Goal: Transaction & Acquisition: Subscribe to service/newsletter

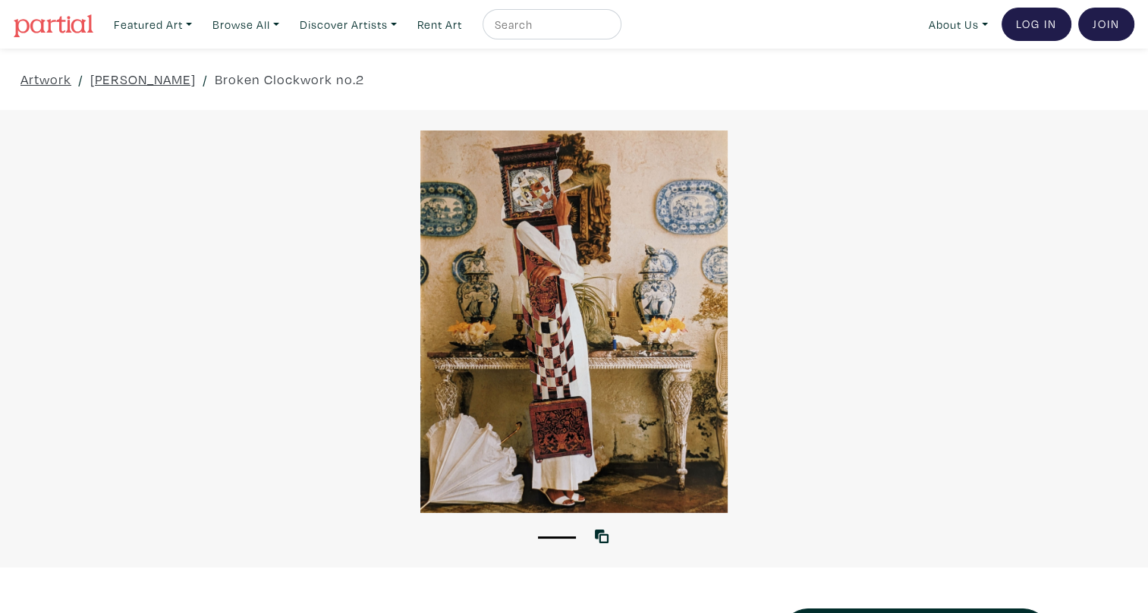
click at [50, 33] on img at bounding box center [54, 25] width 80 height 23
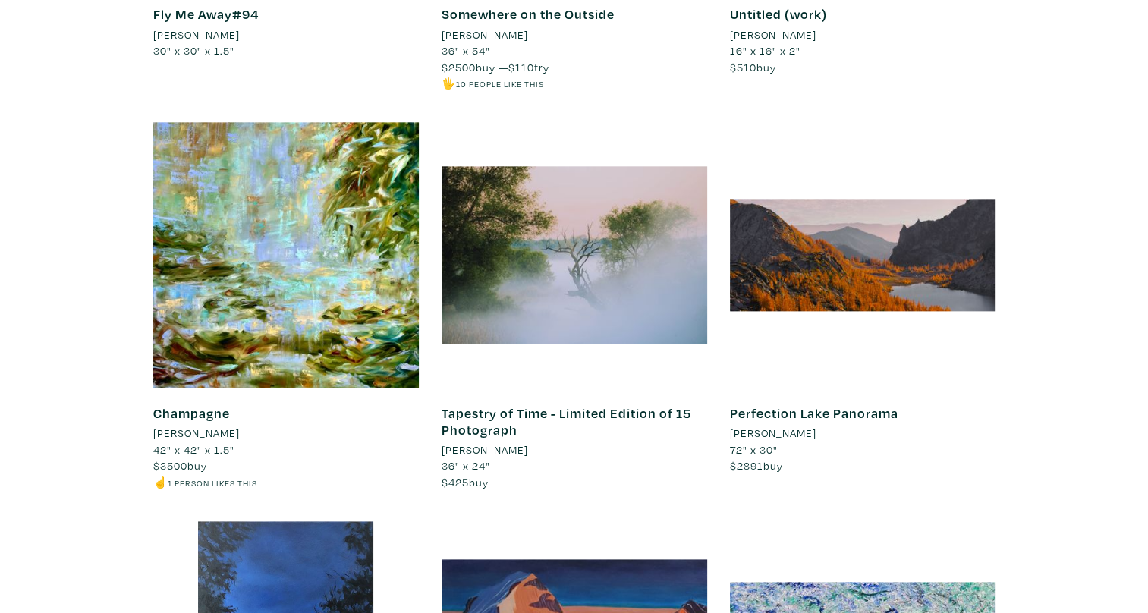
scroll to position [1783, 0]
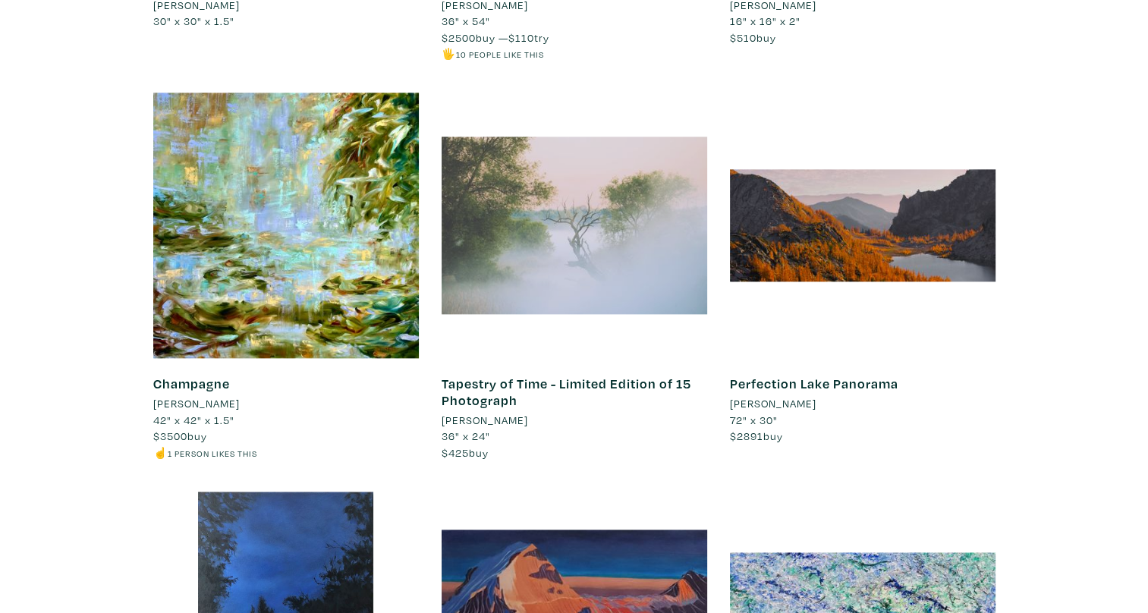
click at [561, 252] on div at bounding box center [575, 226] width 266 height 266
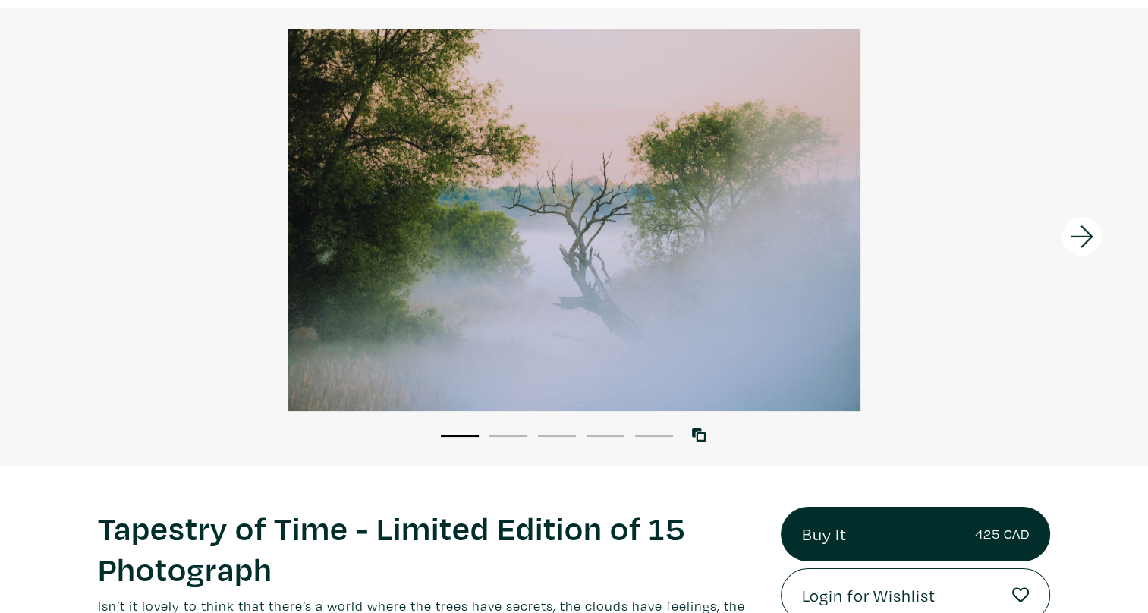
scroll to position [100, 0]
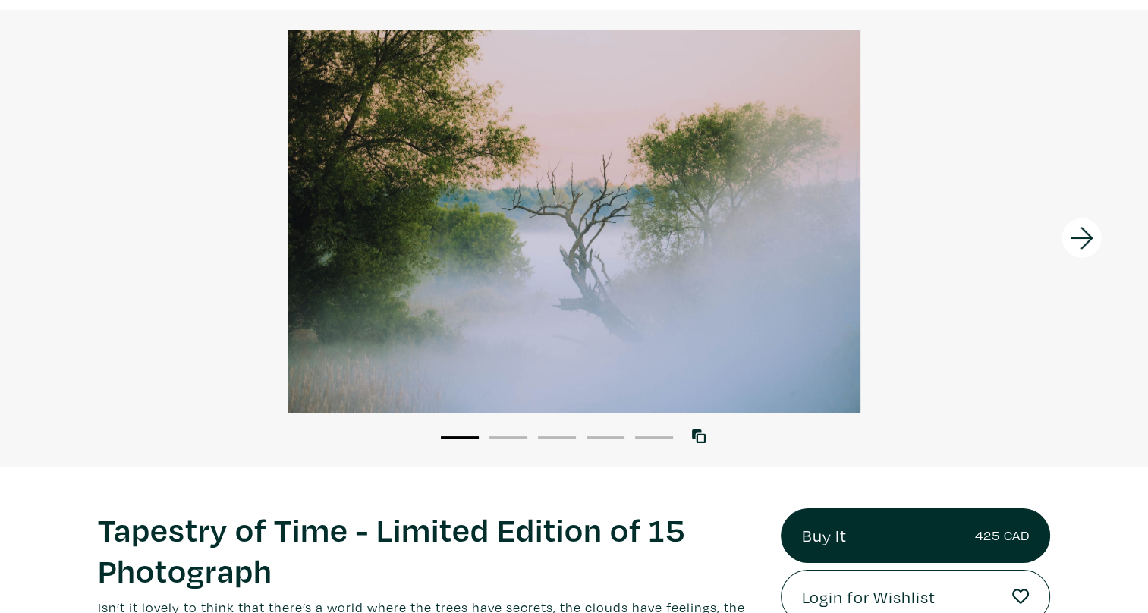
click at [1083, 237] on icon at bounding box center [1081, 239] width 23 height 22
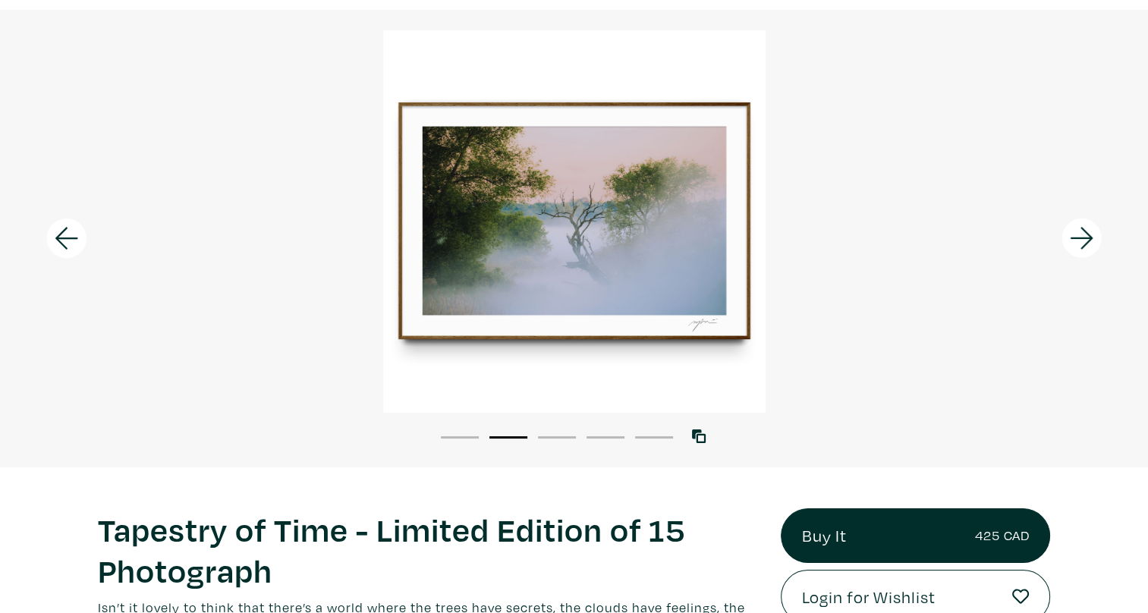
click at [1083, 237] on icon at bounding box center [1081, 239] width 23 height 22
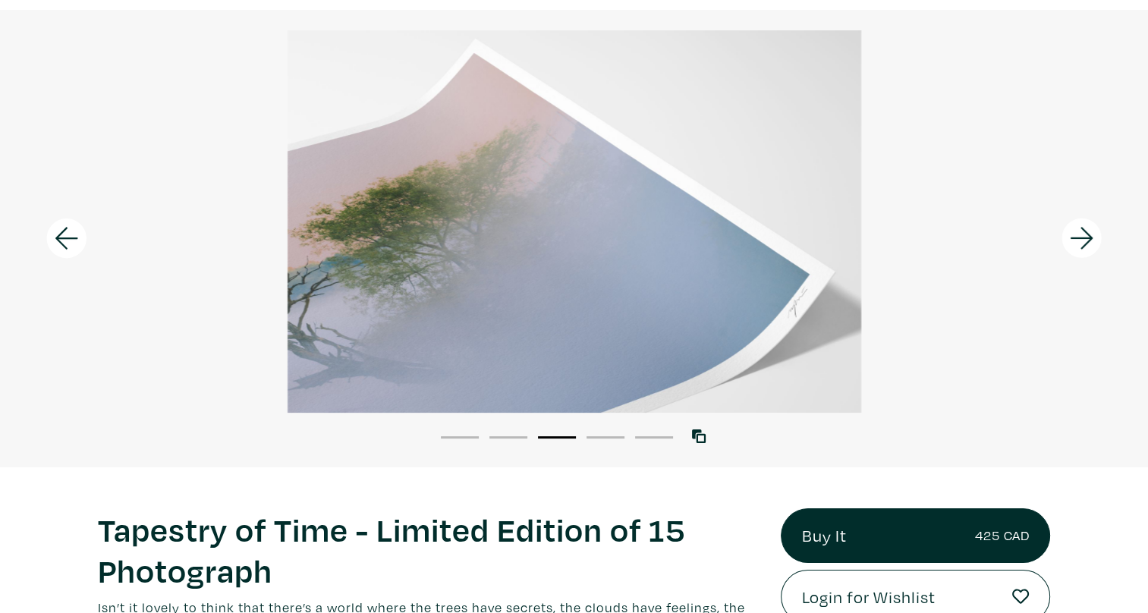
click at [1083, 237] on icon at bounding box center [1081, 239] width 23 height 22
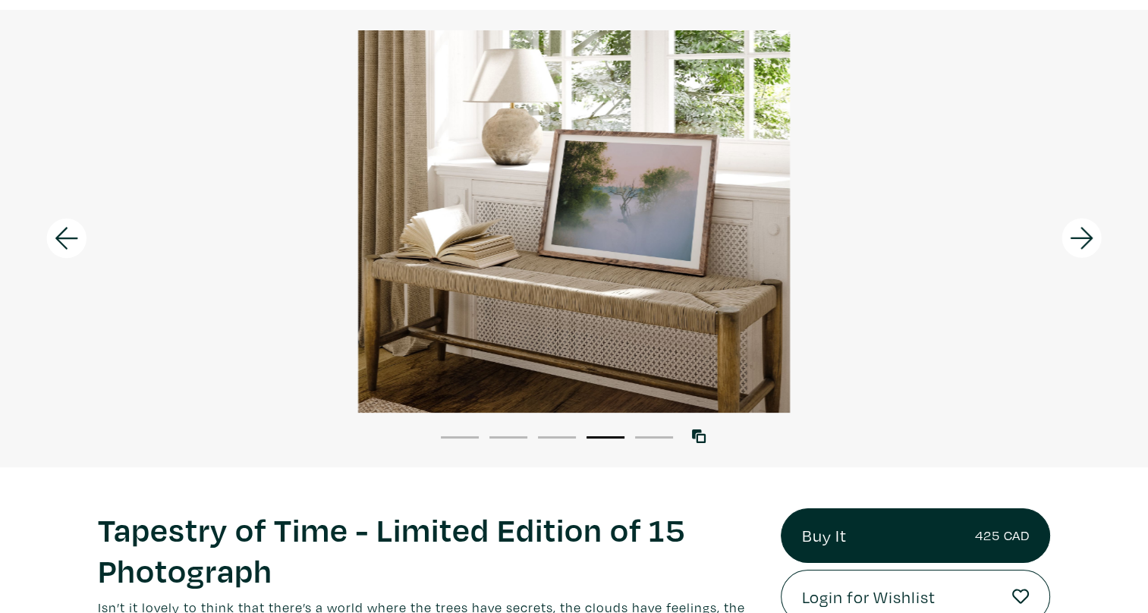
click at [1083, 237] on icon at bounding box center [1081, 239] width 23 height 22
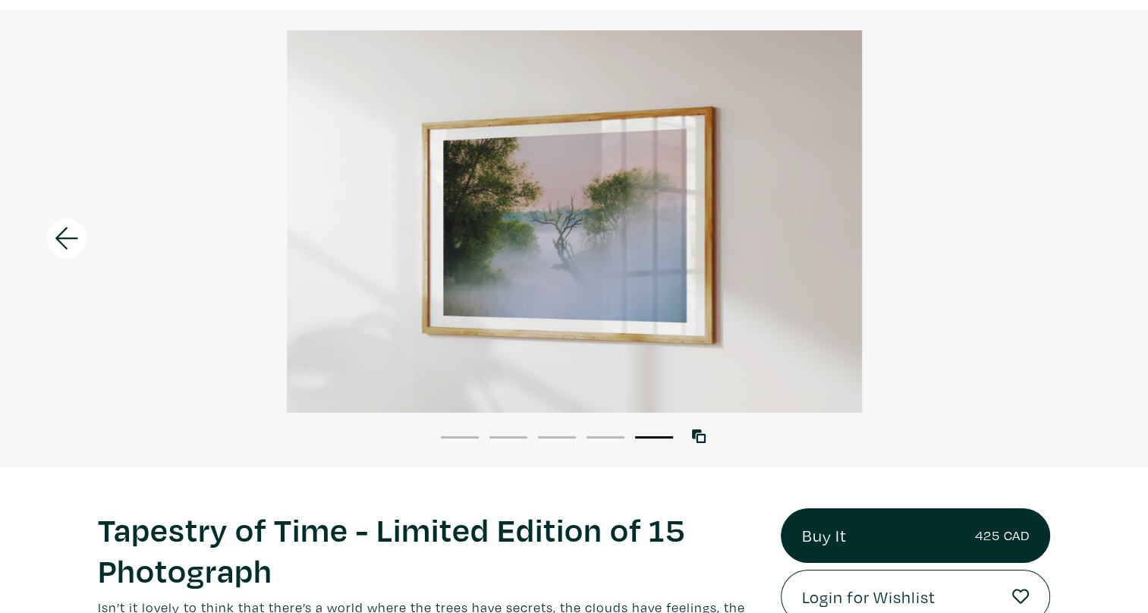
click at [1083, 237] on div at bounding box center [574, 221] width 1148 height 382
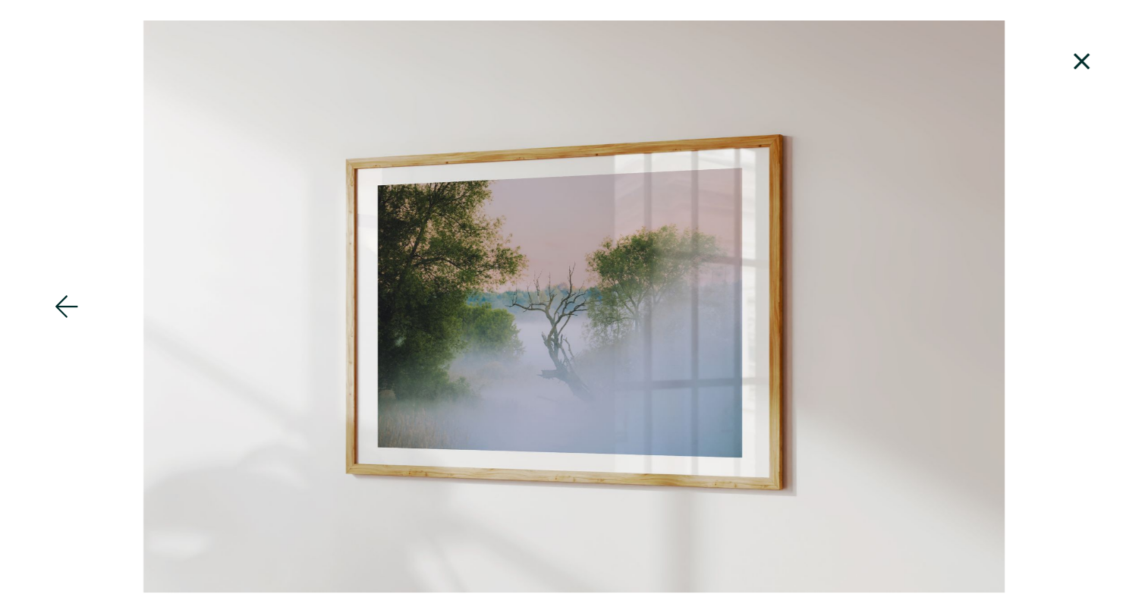
click at [1084, 66] on icon at bounding box center [1081, 61] width 16 height 16
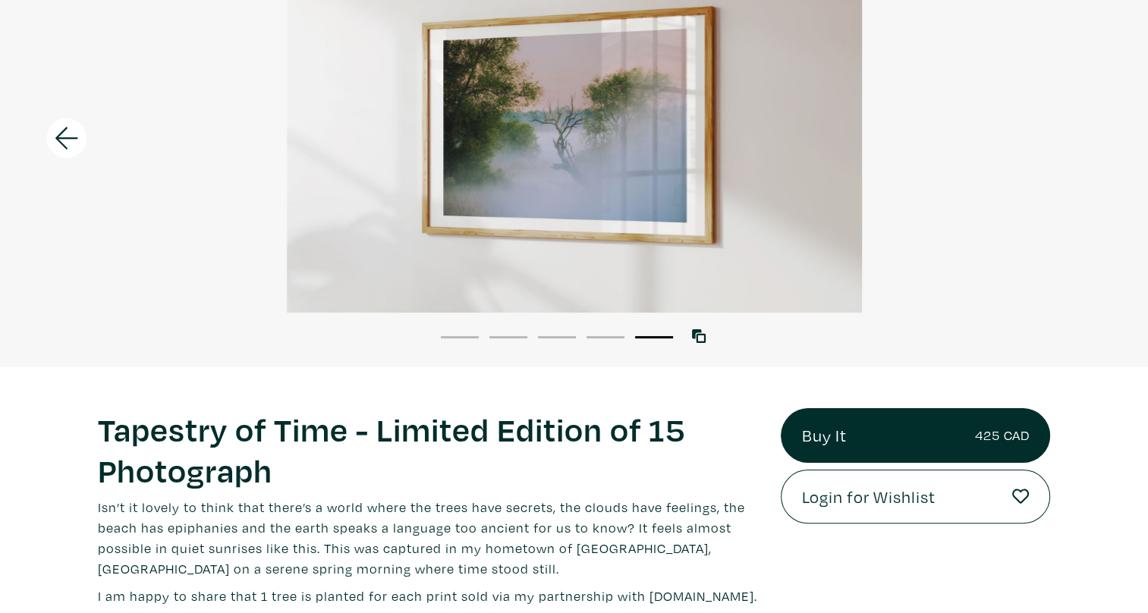
scroll to position [176, 0]
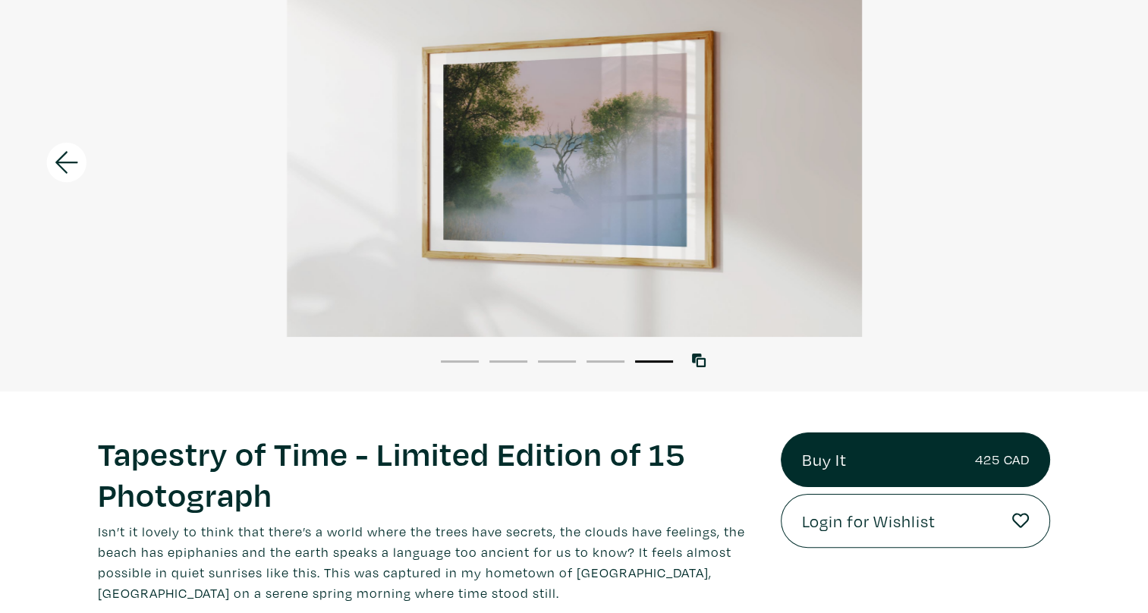
click at [64, 150] on icon at bounding box center [67, 162] width 52 height 41
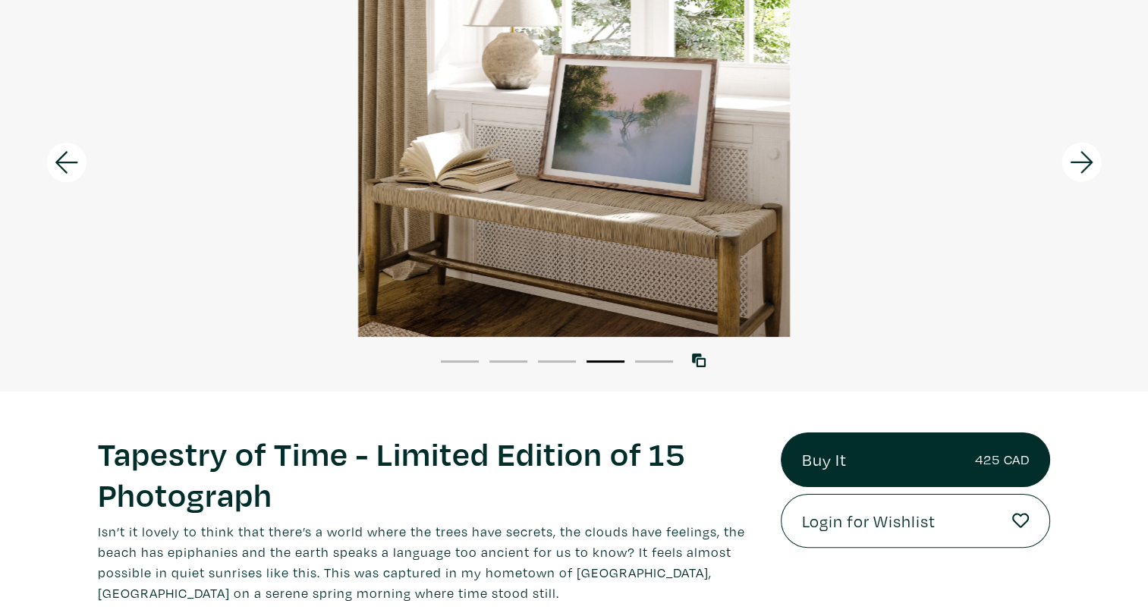
click at [64, 150] on icon at bounding box center [67, 162] width 52 height 41
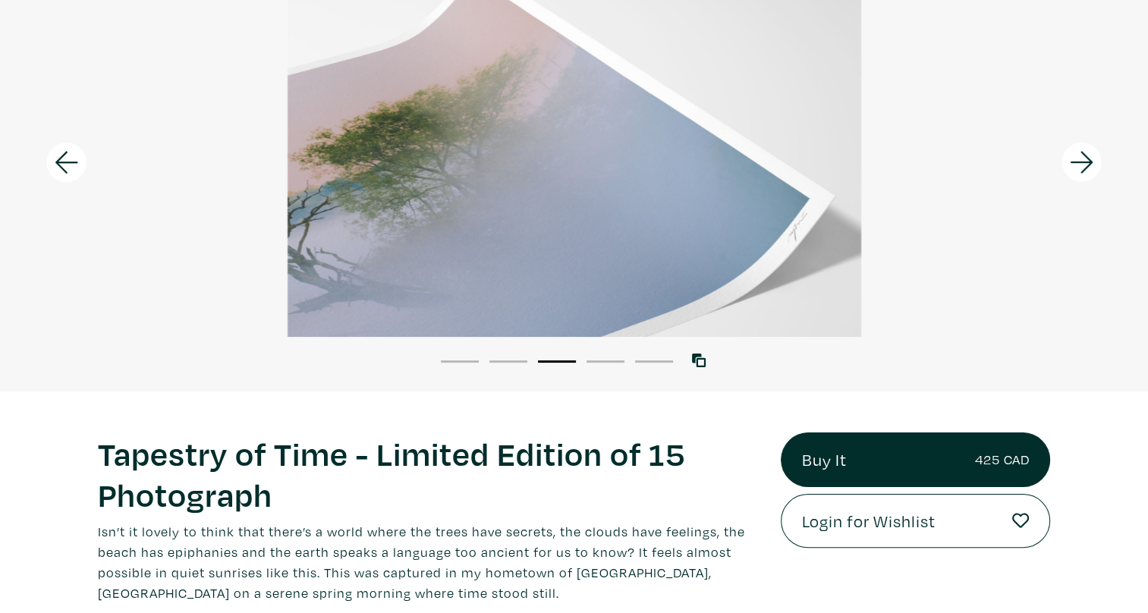
click at [64, 150] on icon at bounding box center [67, 162] width 52 height 41
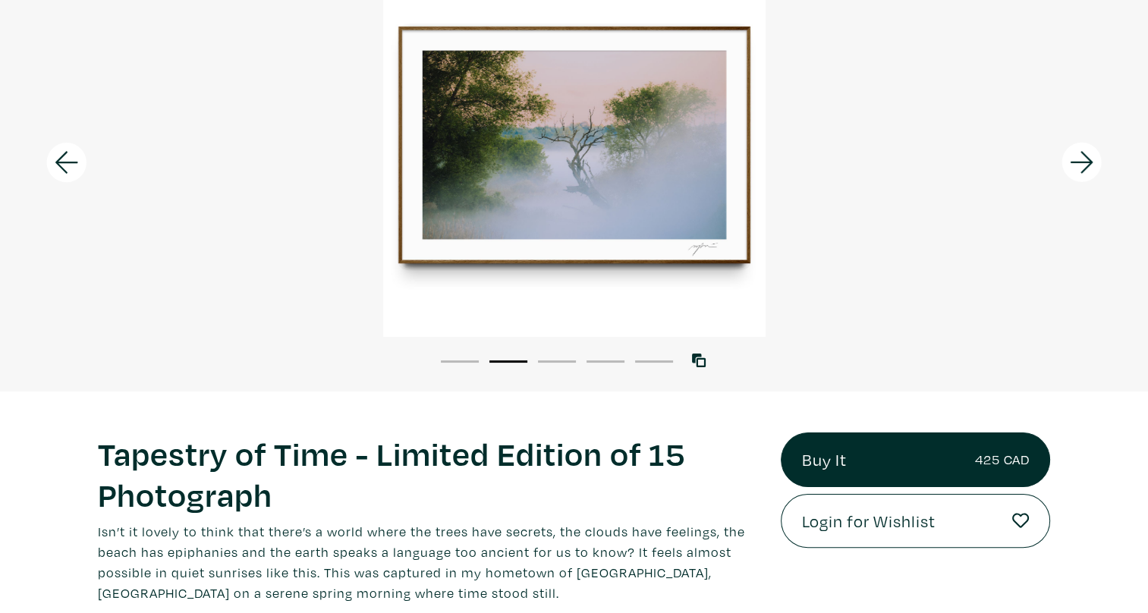
click at [64, 150] on icon at bounding box center [67, 162] width 52 height 41
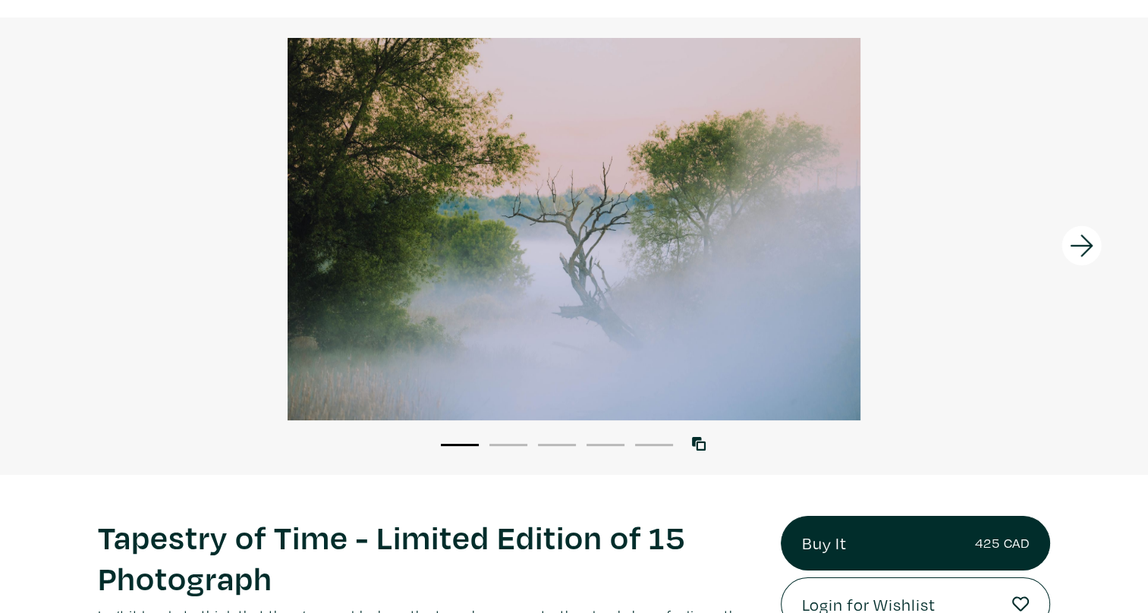
scroll to position [94, 0]
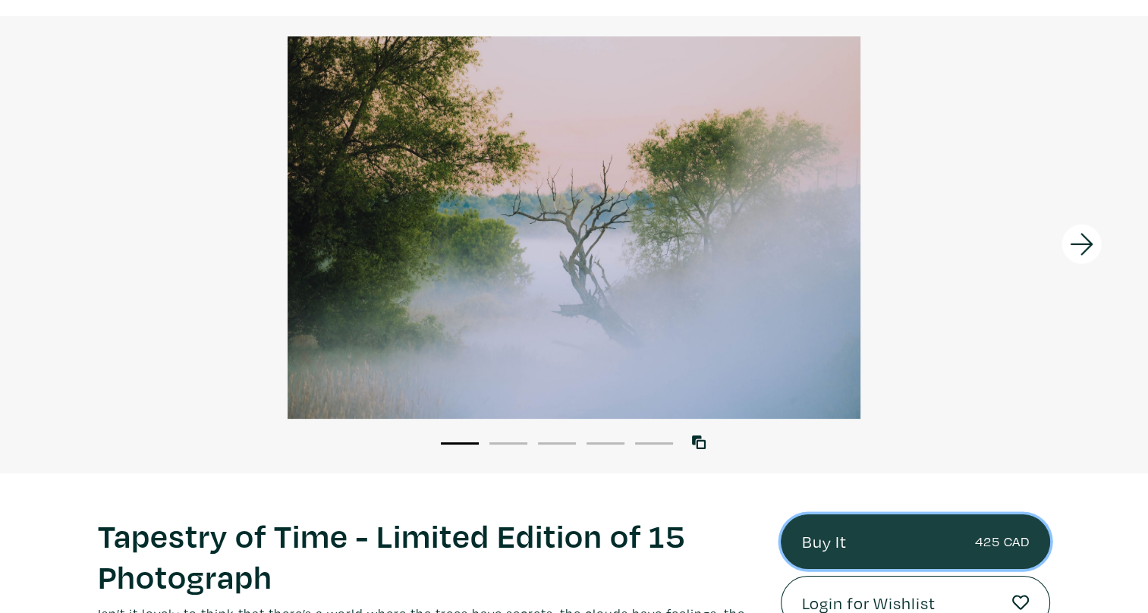
click at [837, 530] on link "Buy It 425 CAD" at bounding box center [916, 541] width 270 height 55
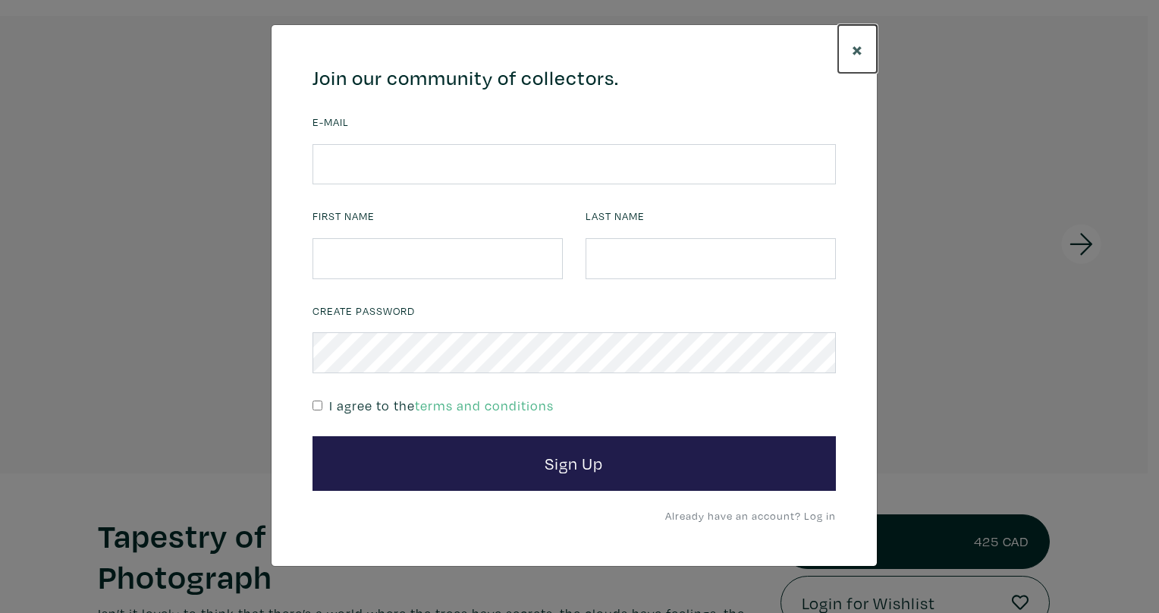
click at [864, 48] on button "×" at bounding box center [857, 49] width 39 height 48
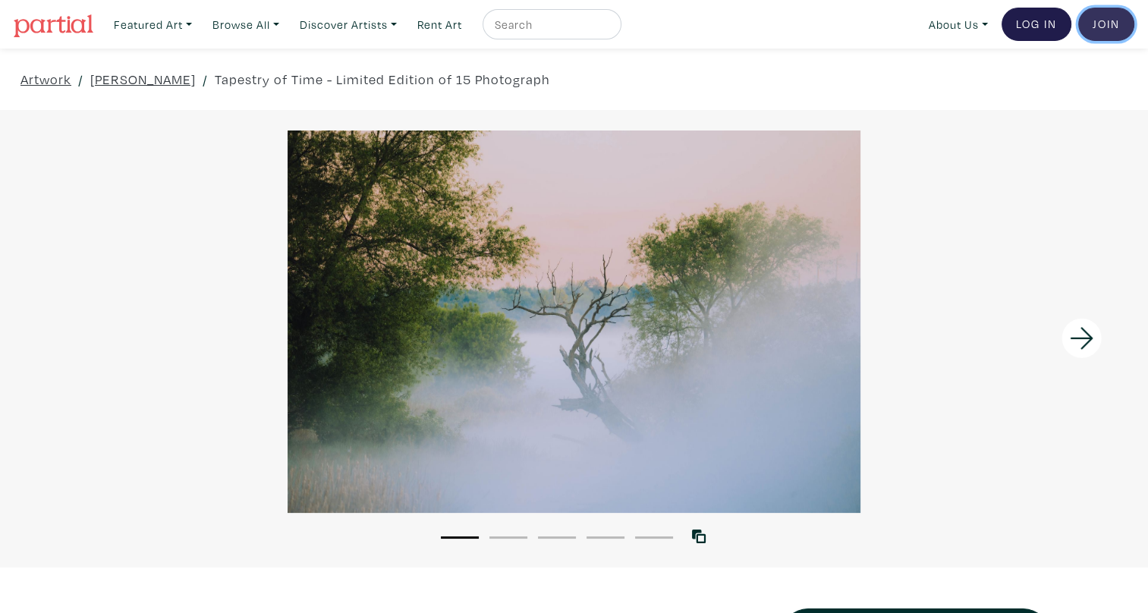
click at [1103, 28] on link "Join the Community" at bounding box center [1106, 24] width 56 height 33
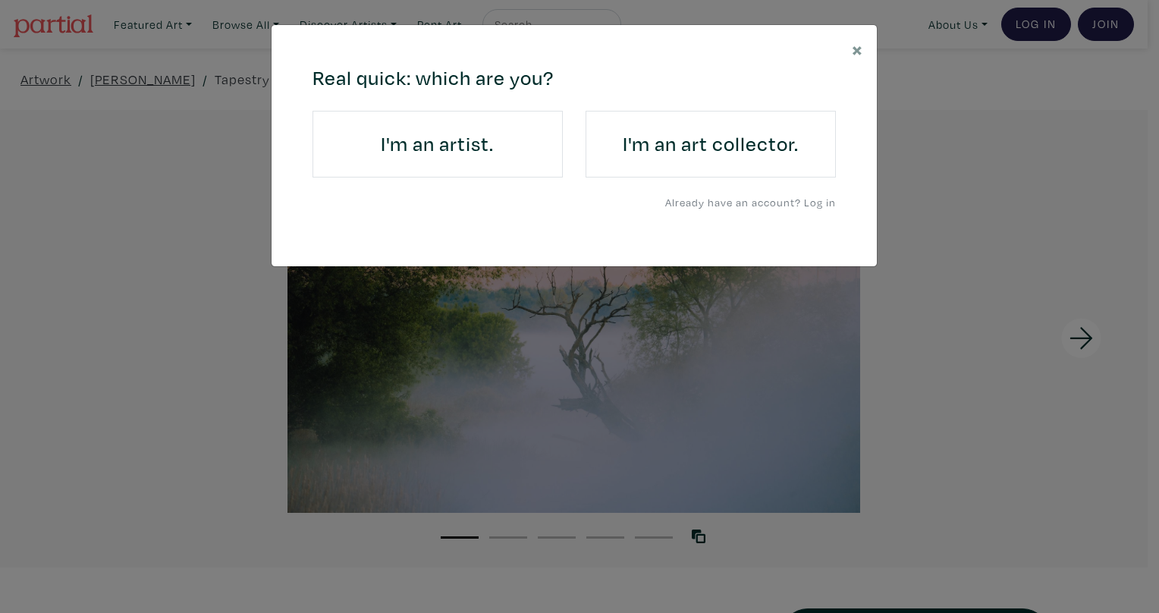
click at [741, 146] on h4 "I'm an art collector." at bounding box center [711, 144] width 208 height 24
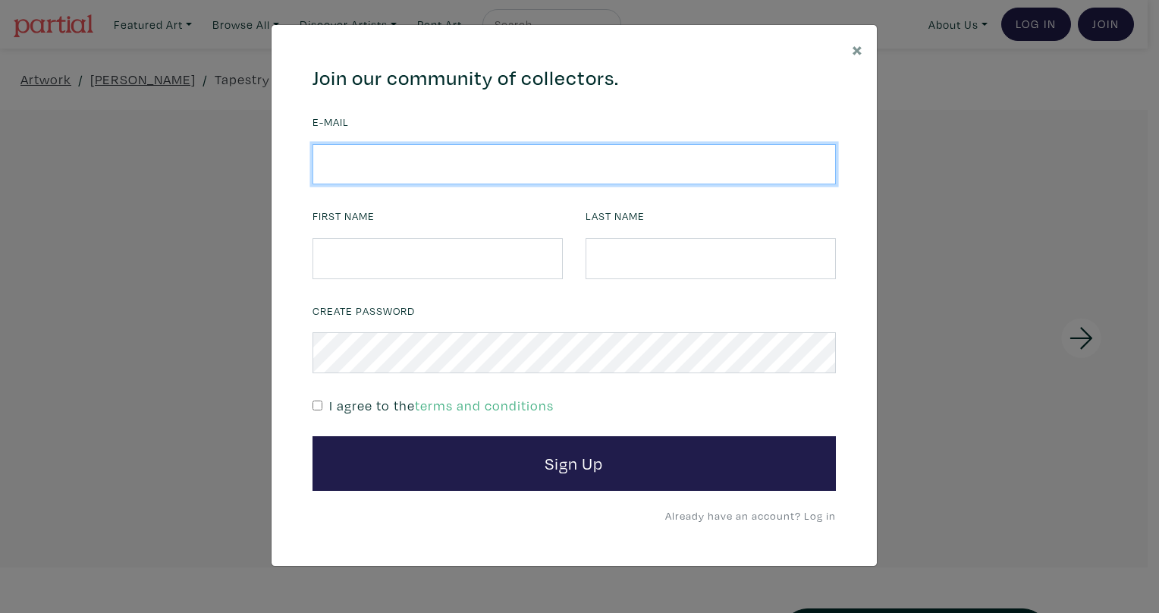
click at [566, 161] on input "email" at bounding box center [574, 164] width 523 height 41
type input "morag.mcgreevey@gmail.com"
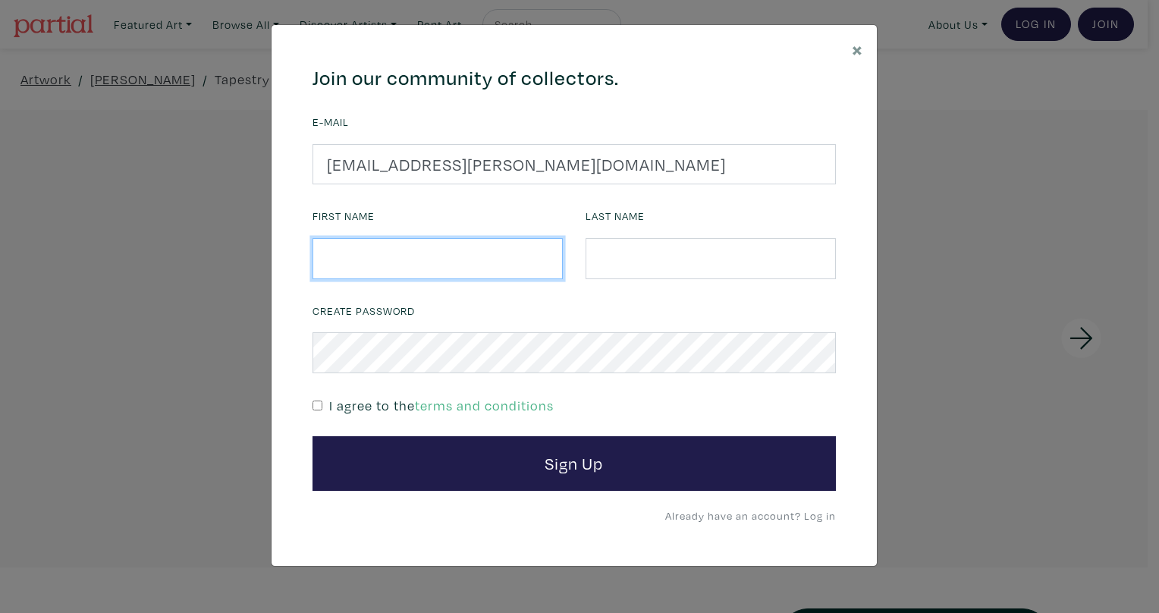
click at [389, 247] on input "text" at bounding box center [438, 258] width 250 height 41
type input "Morag"
type input "McGreevey"
click at [313, 404] on input "checkbox" at bounding box center [318, 406] width 10 height 10
checkbox input "true"
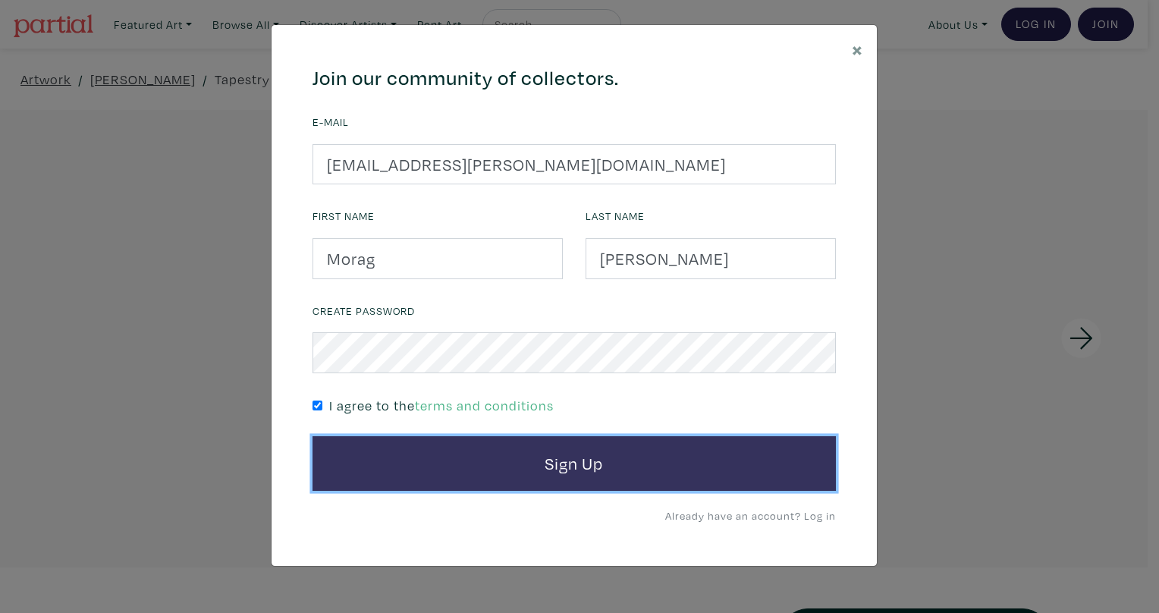
click at [460, 455] on button "Sign Up" at bounding box center [574, 463] width 523 height 55
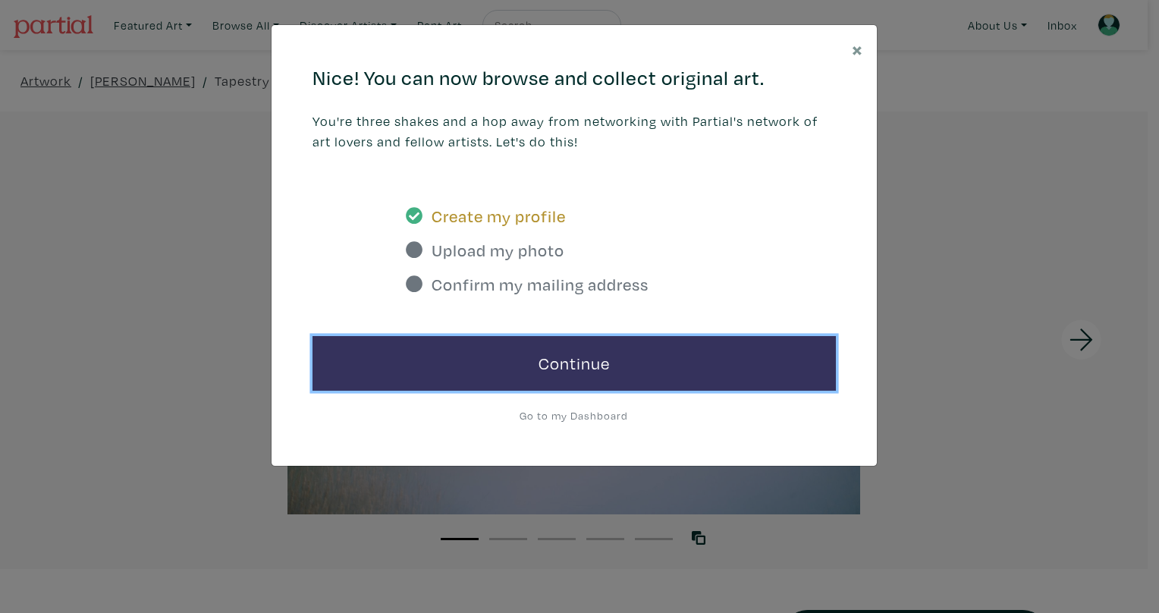
click at [585, 364] on link "Continue" at bounding box center [574, 363] width 523 height 55
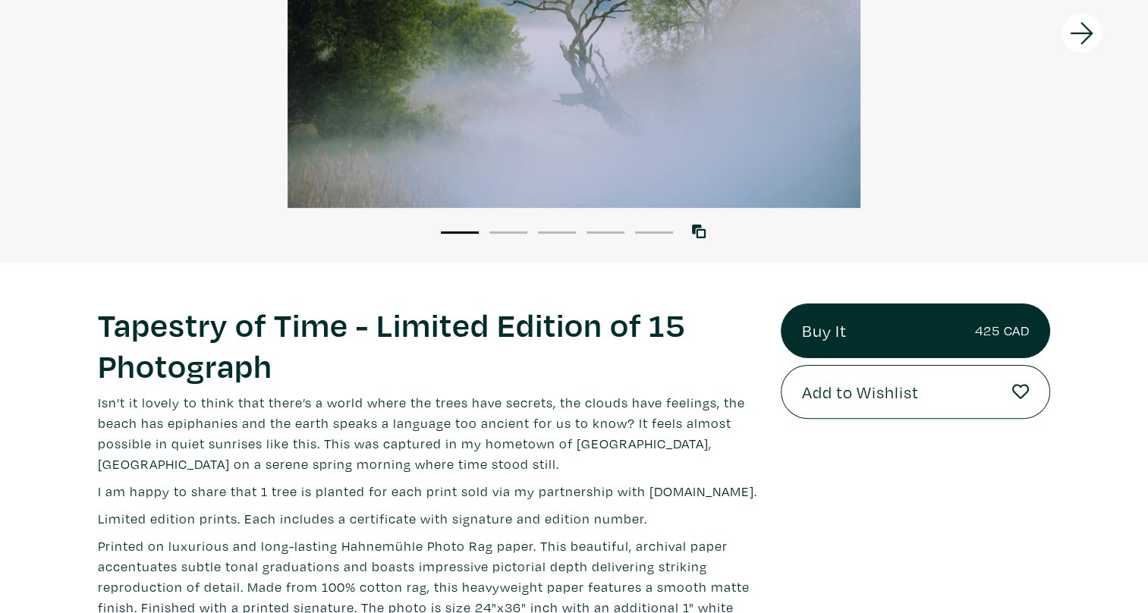
scroll to position [325, 0]
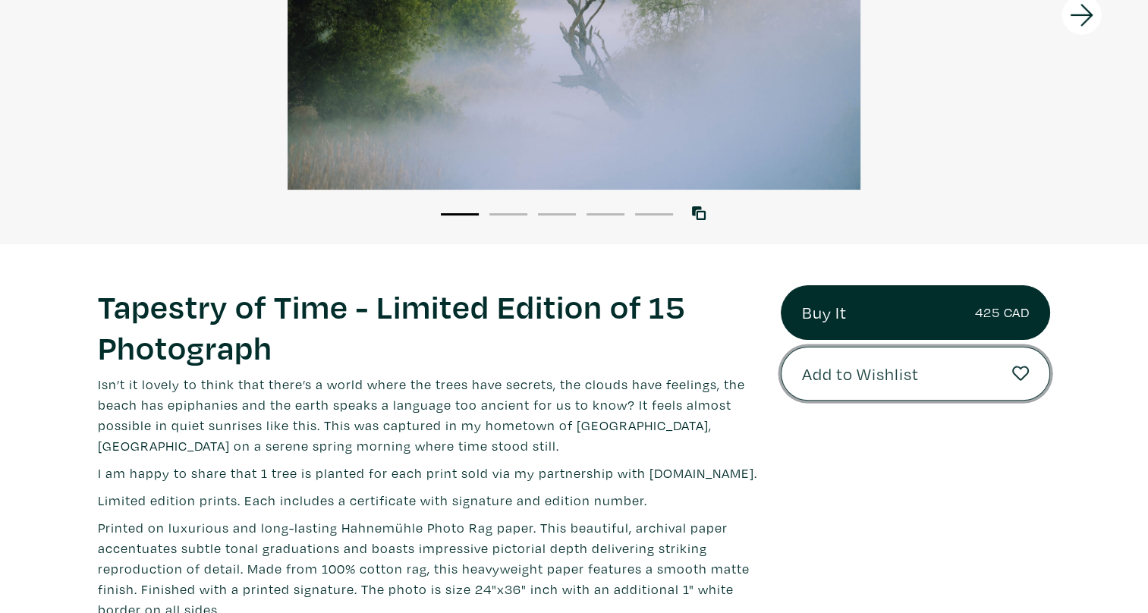
click at [854, 386] on button "Add to Wishlist" at bounding box center [916, 374] width 270 height 55
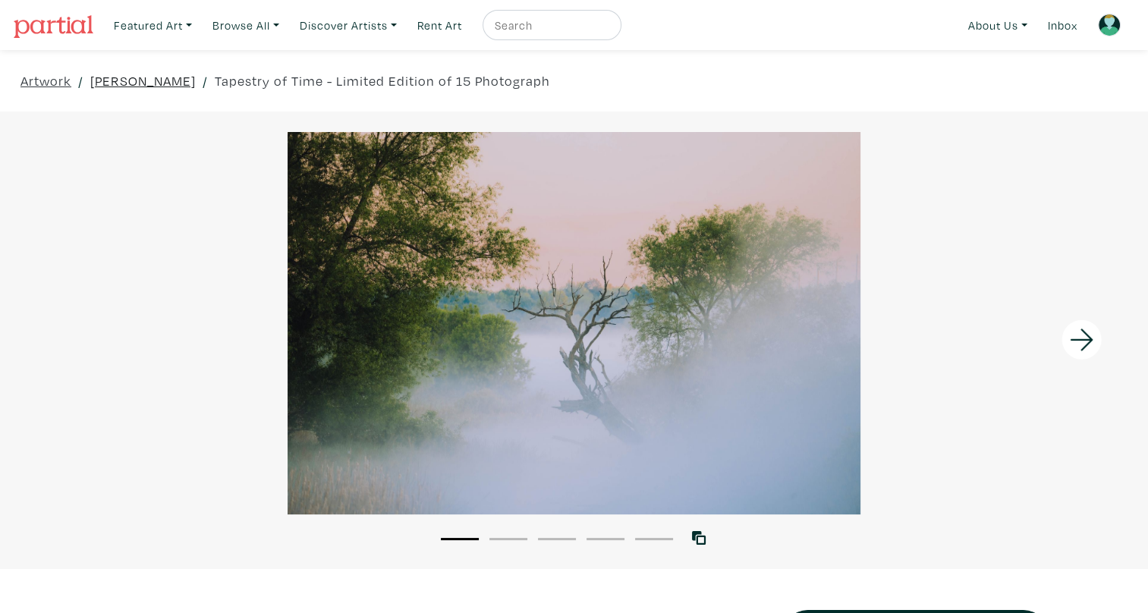
click at [165, 84] on link "[PERSON_NAME]" at bounding box center [142, 81] width 105 height 20
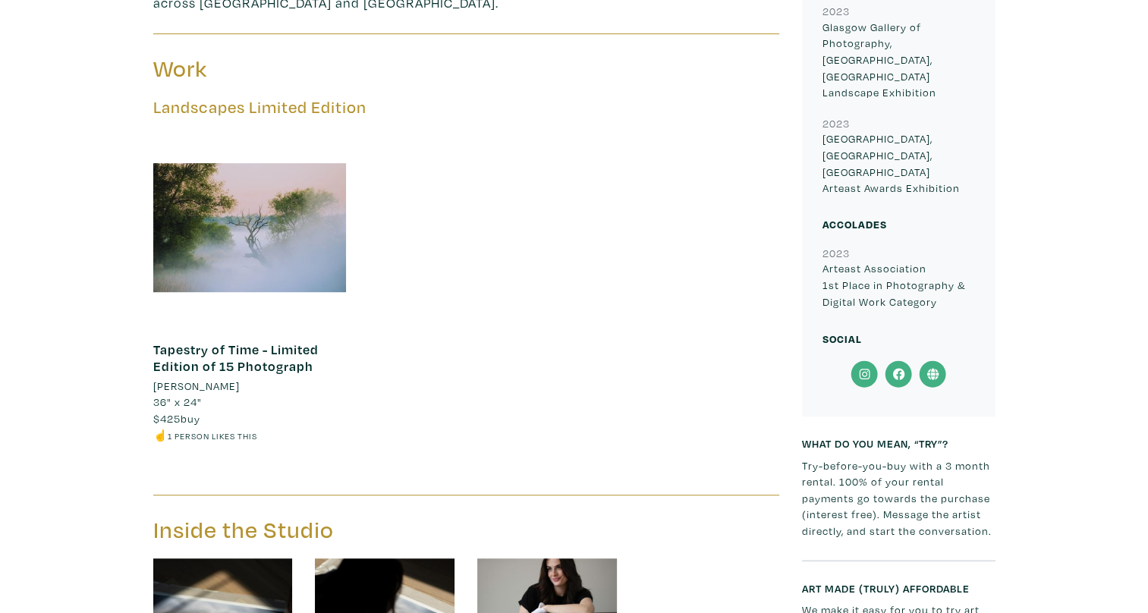
scroll to position [828, 0]
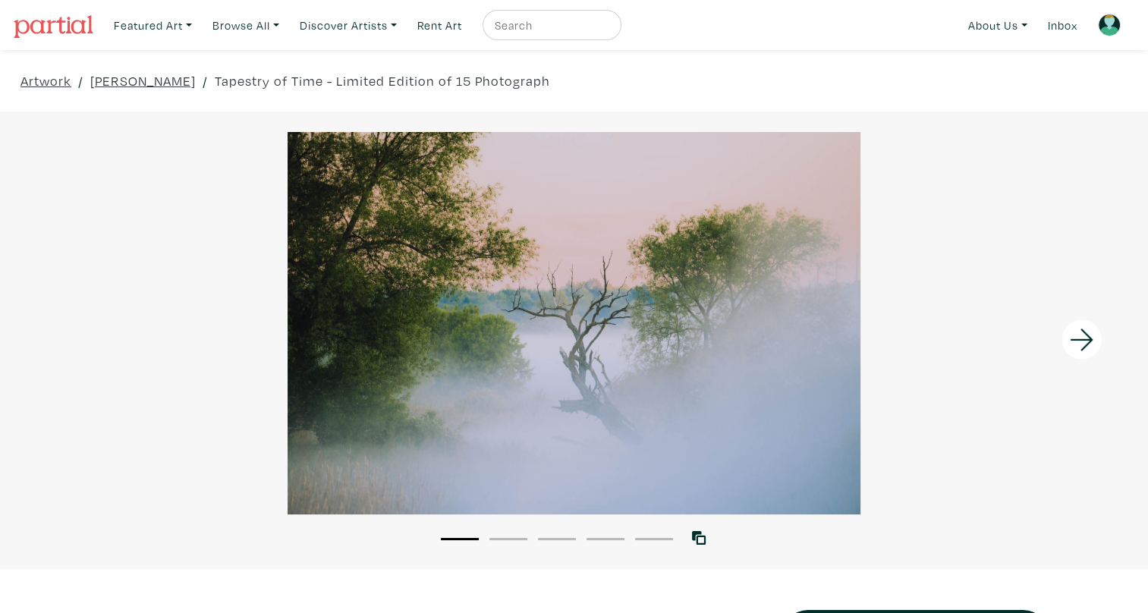
click at [52, 30] on img at bounding box center [54, 26] width 80 height 23
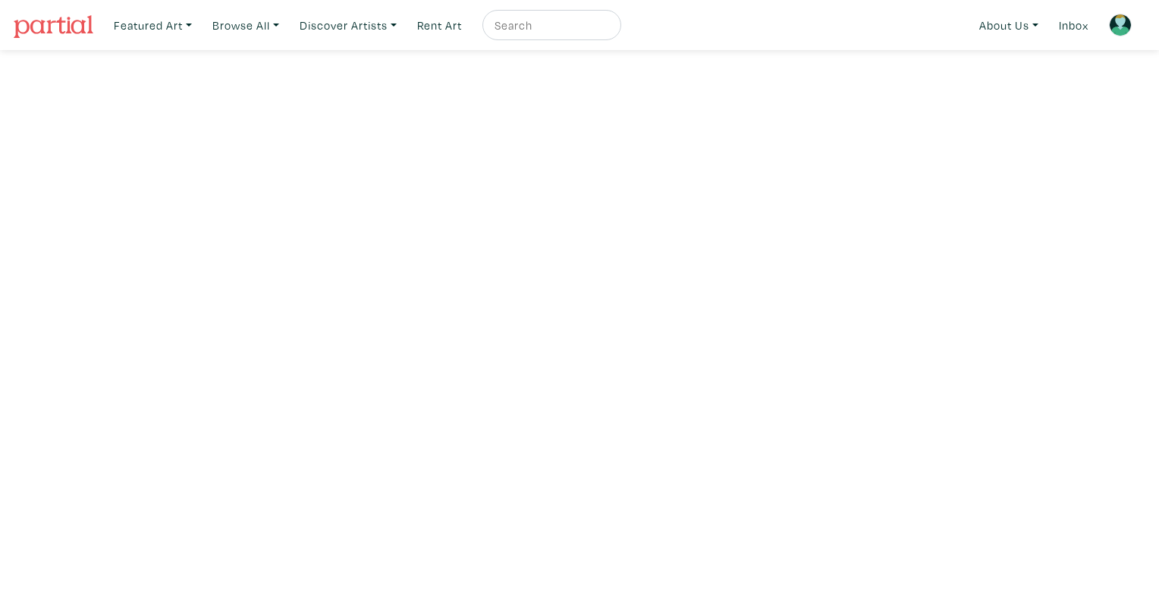
click at [52, 30] on img at bounding box center [54, 26] width 80 height 23
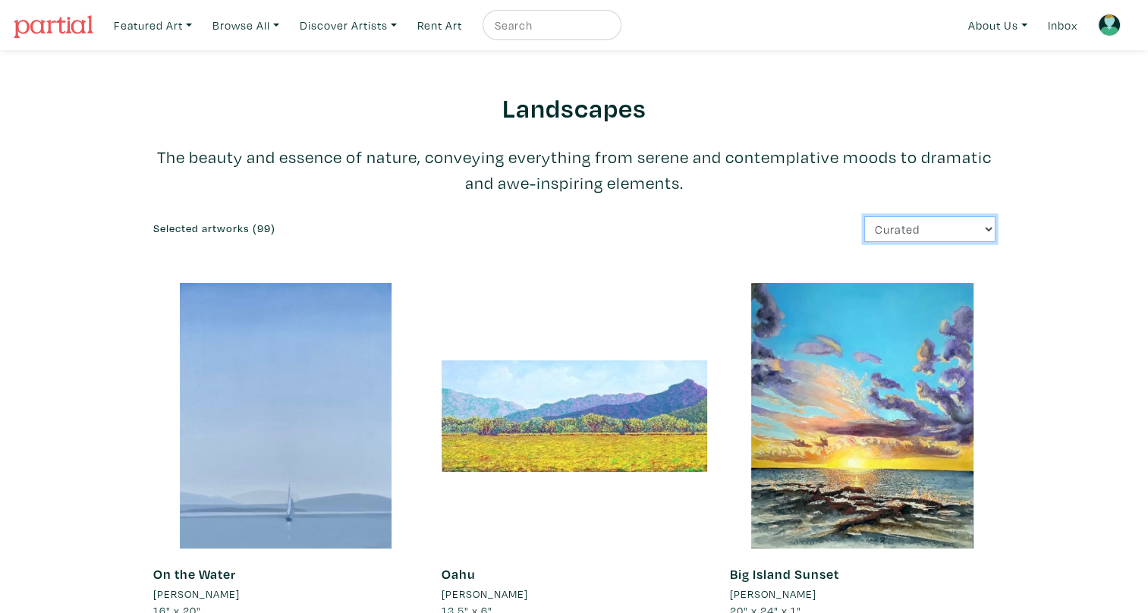
click at [948, 228] on select "Curated Newest Random Price: Low to High Price: High to Low" at bounding box center [929, 229] width 131 height 27
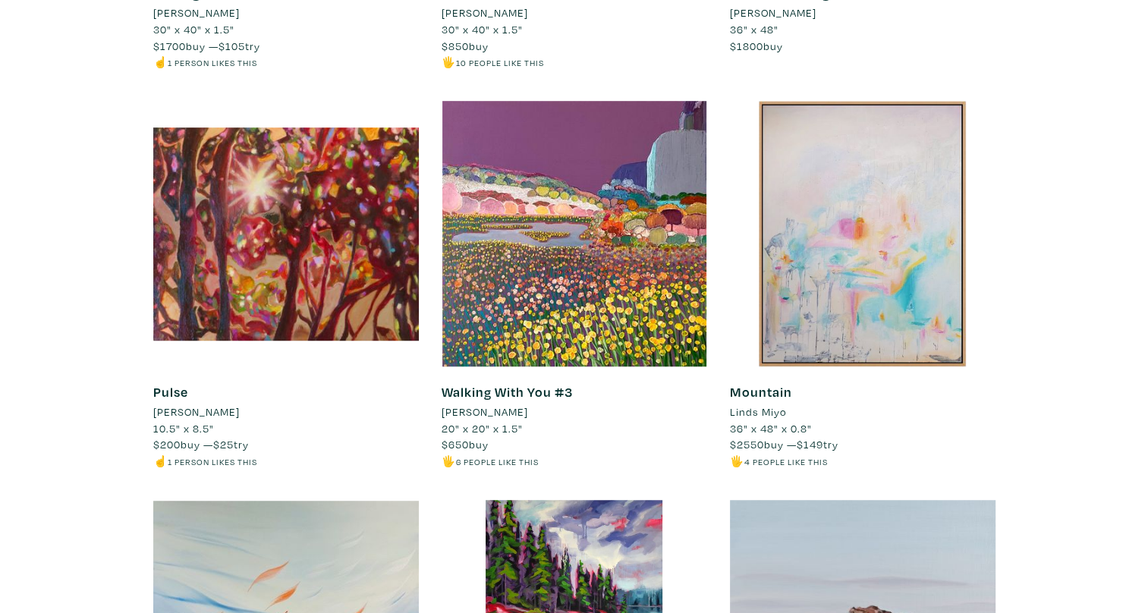
scroll to position [980, 0]
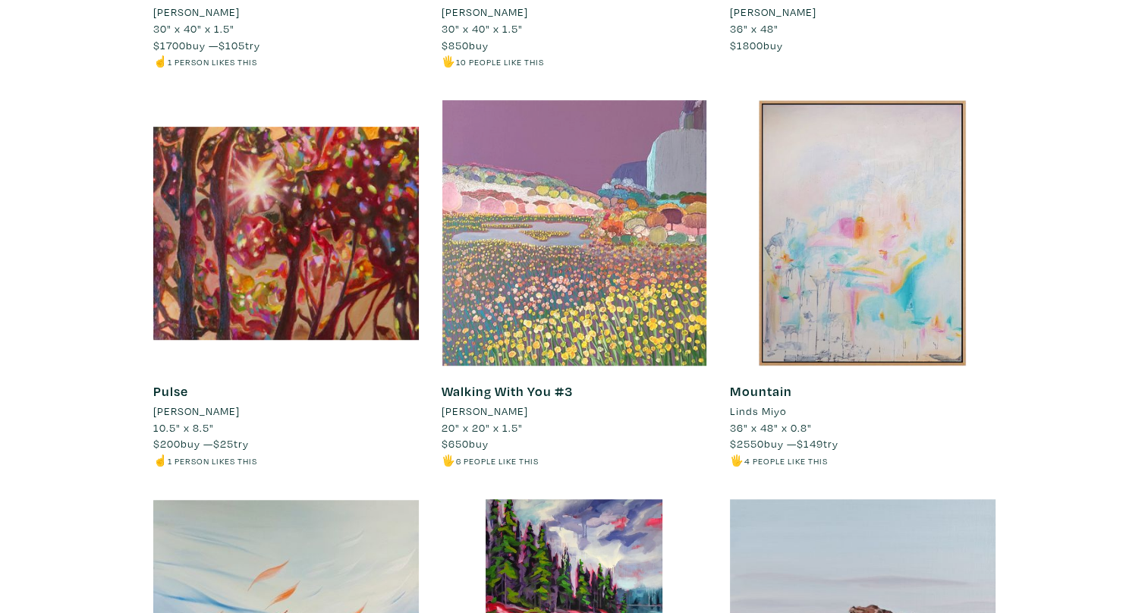
click at [608, 291] on div at bounding box center [575, 233] width 266 height 266
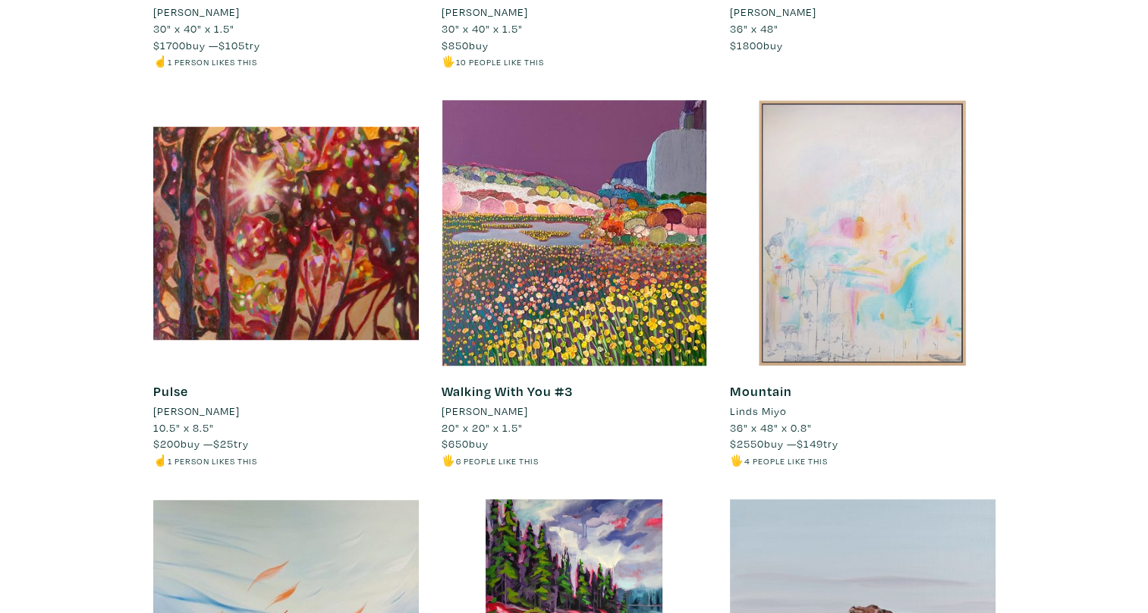
click at [871, 258] on div at bounding box center [863, 233] width 266 height 266
click at [853, 248] on div at bounding box center [863, 233] width 266 height 266
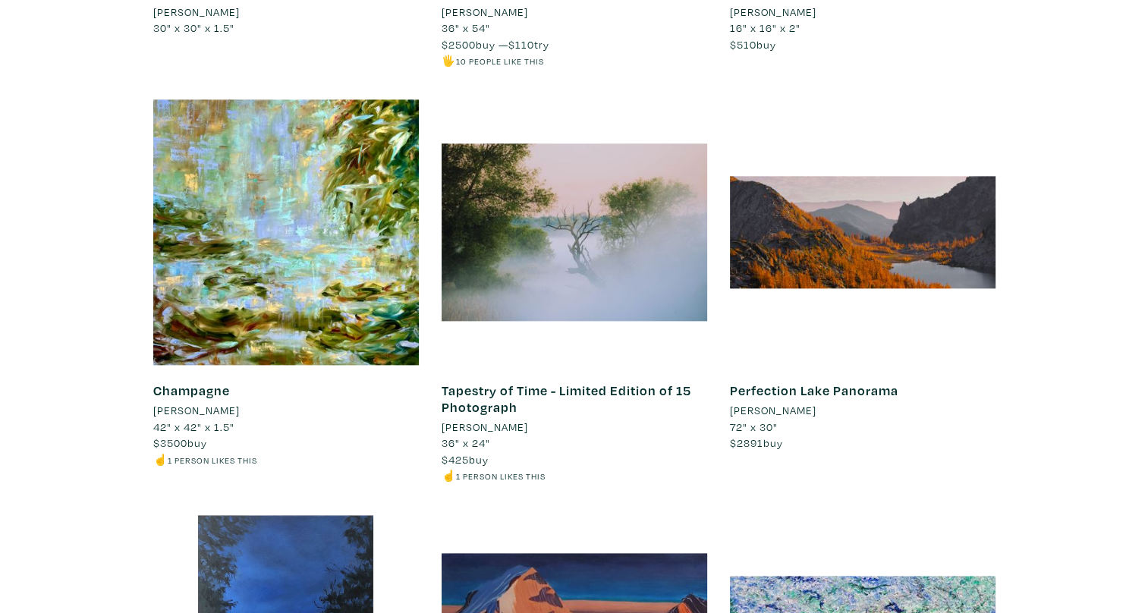
scroll to position [1781, 0]
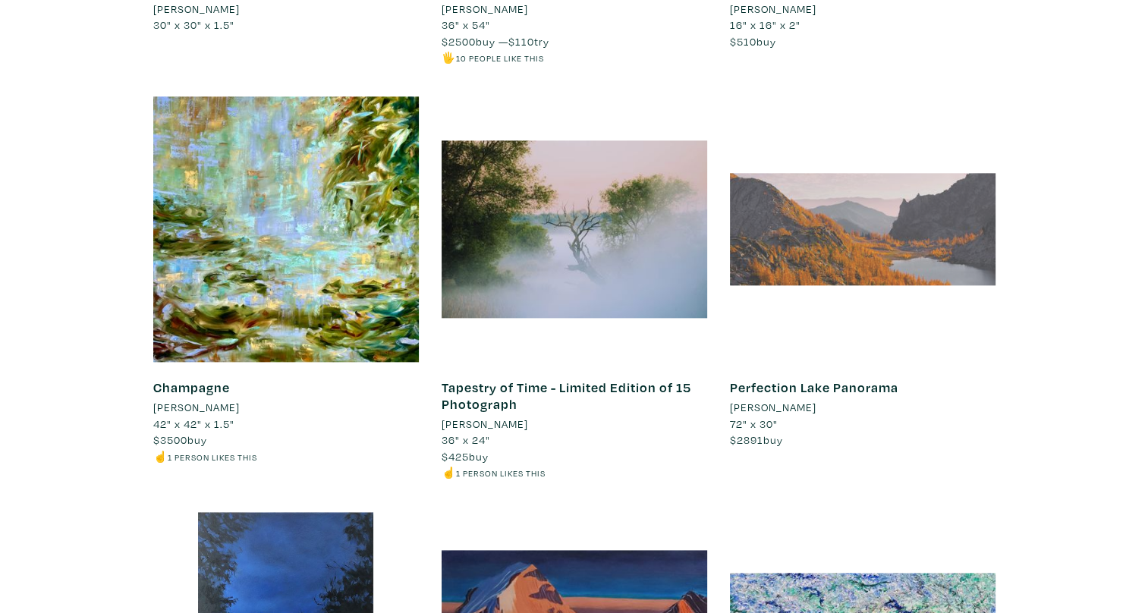
click at [876, 248] on div at bounding box center [863, 229] width 266 height 266
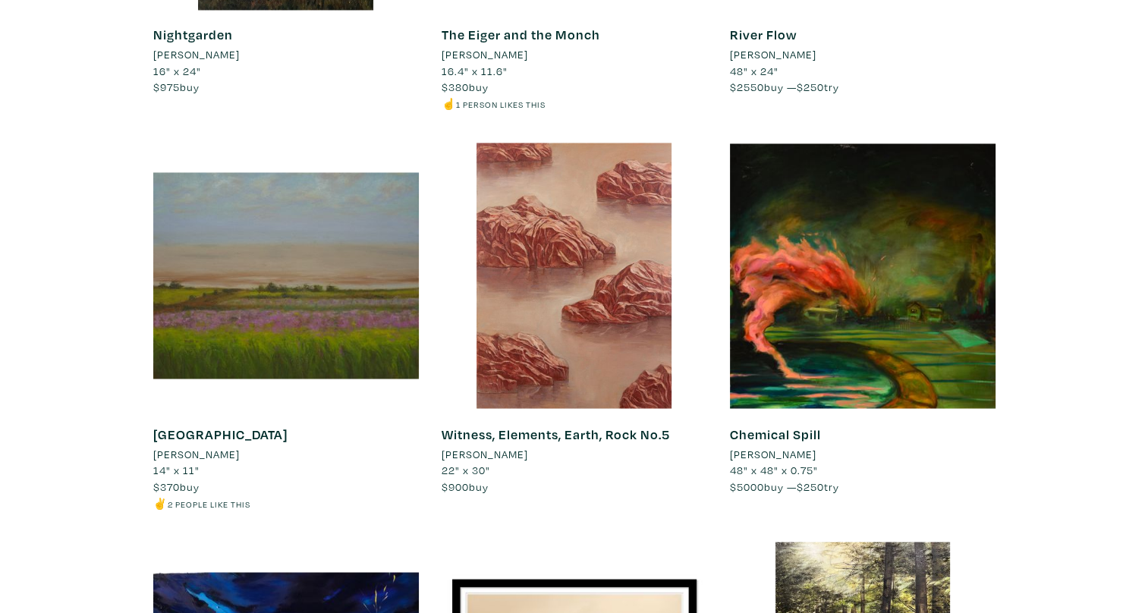
scroll to position [2549, 0]
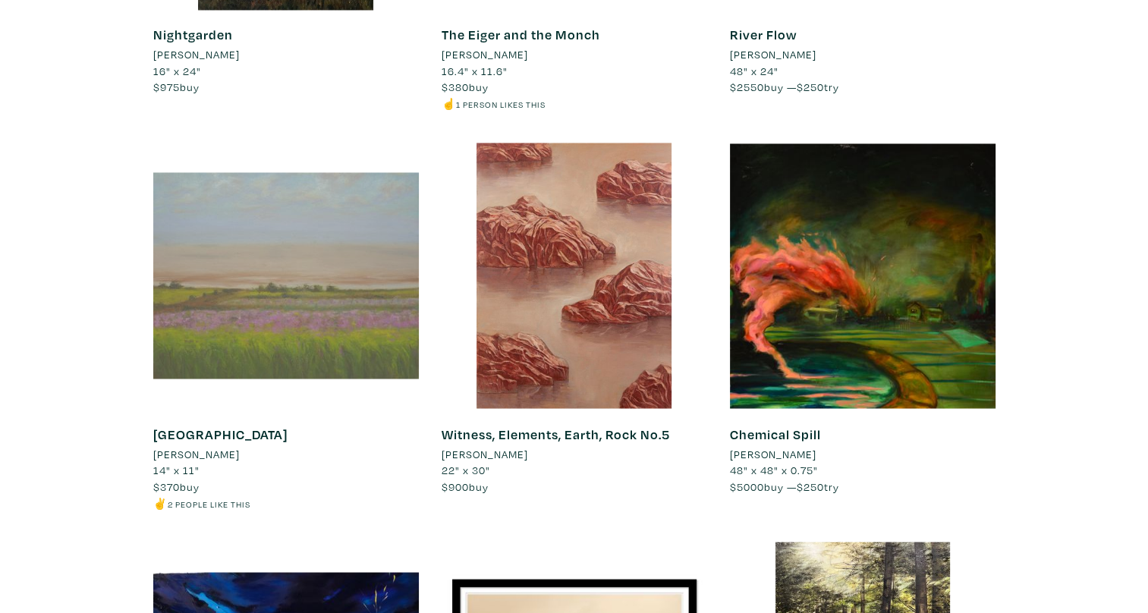
click at [239, 322] on div at bounding box center [286, 276] width 266 height 266
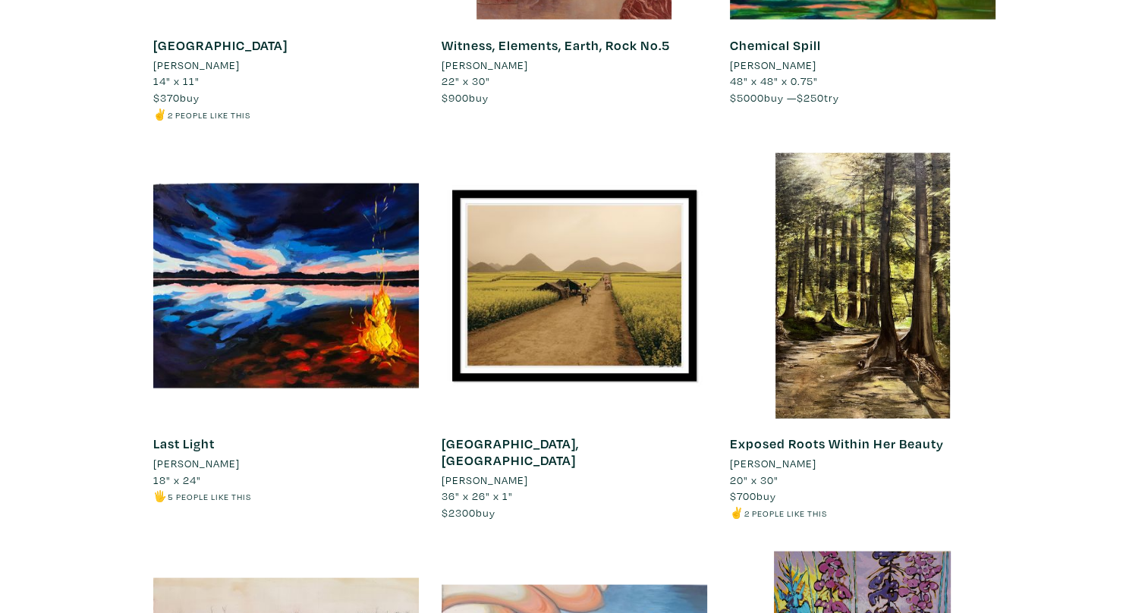
scroll to position [2937, 0]
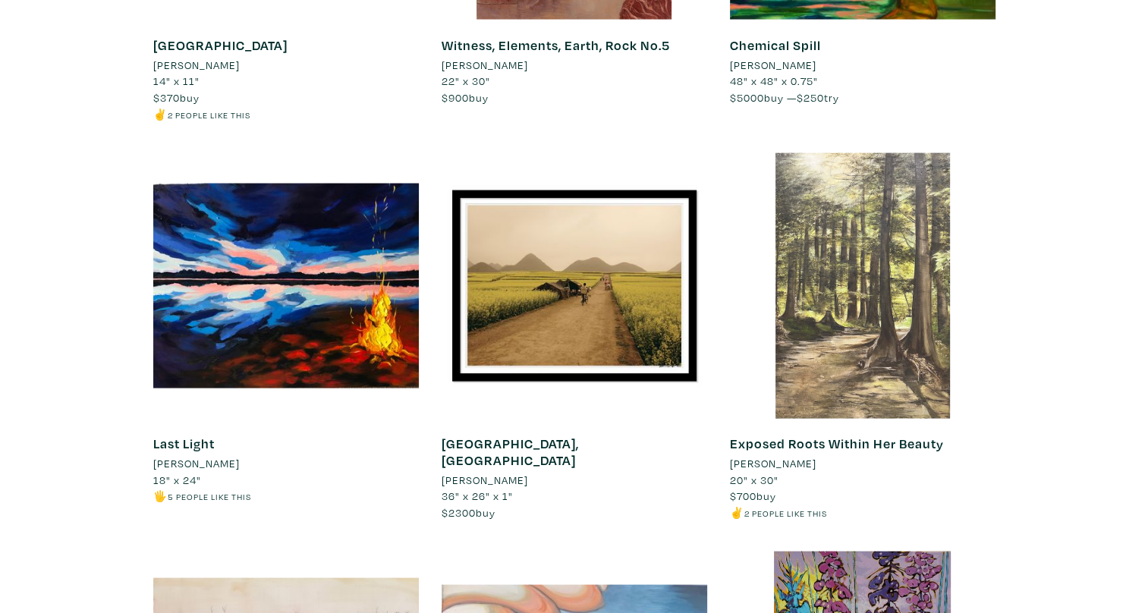
click at [831, 331] on div at bounding box center [863, 286] width 266 height 266
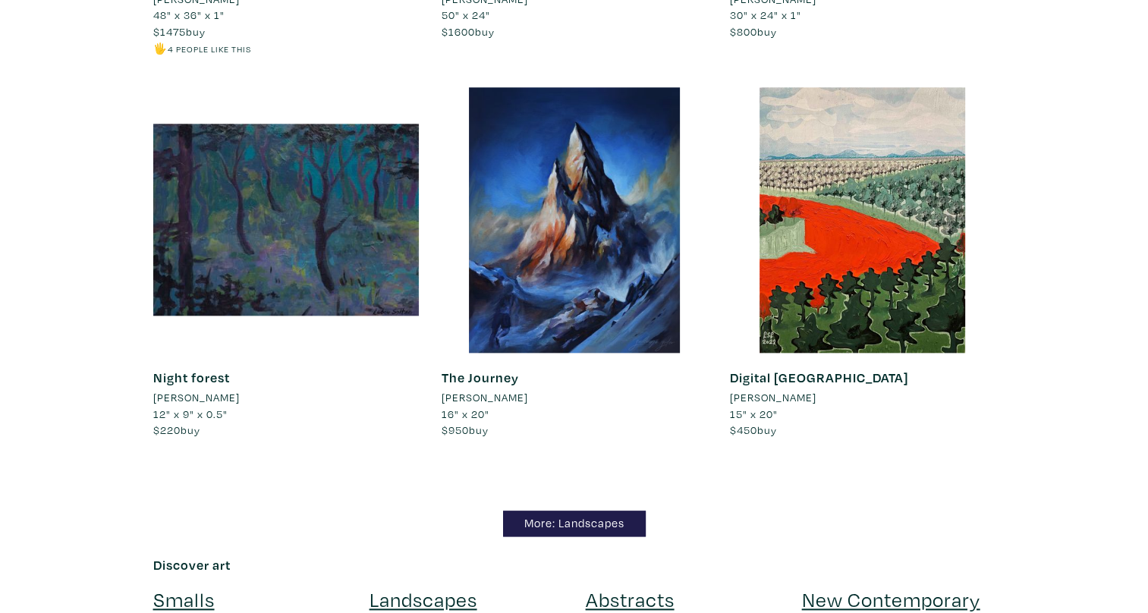
scroll to position [13102, 0]
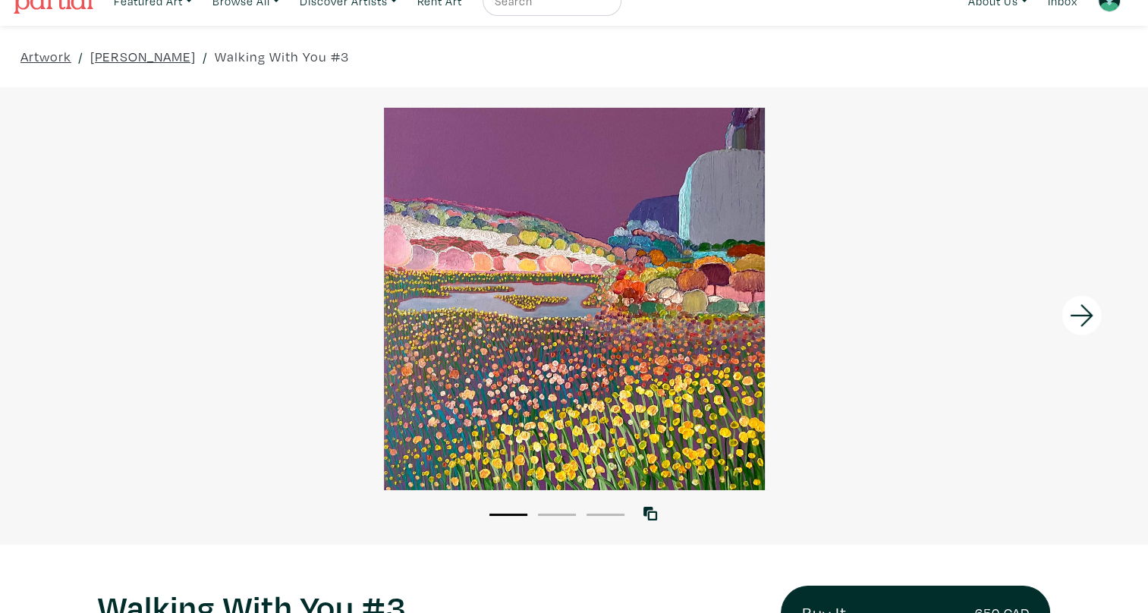
scroll to position [26, 0]
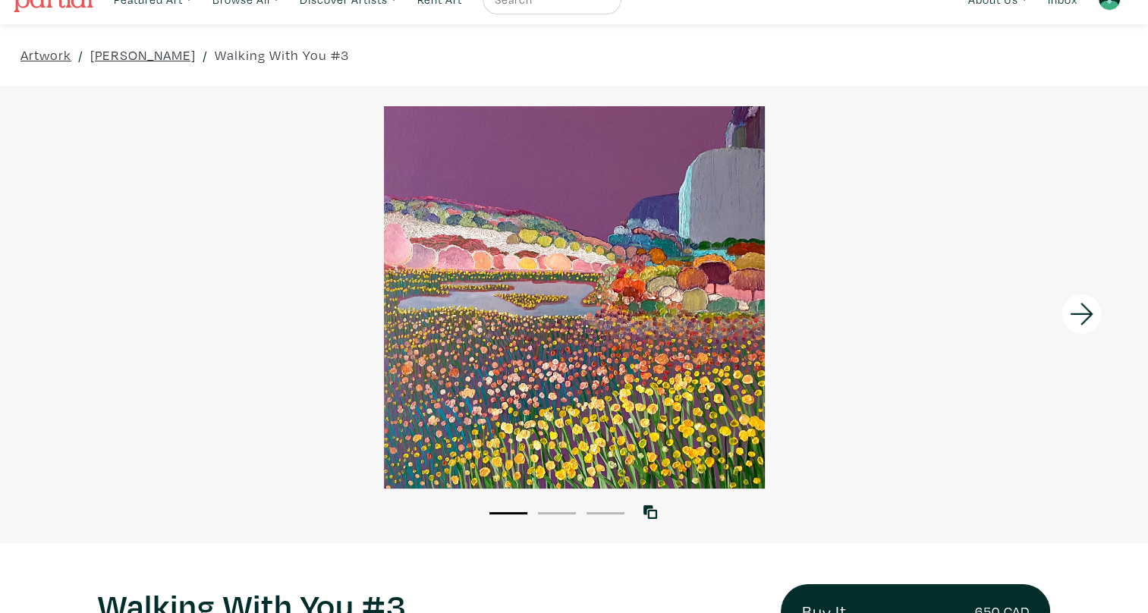
click at [1079, 321] on icon at bounding box center [1082, 314] width 52 height 41
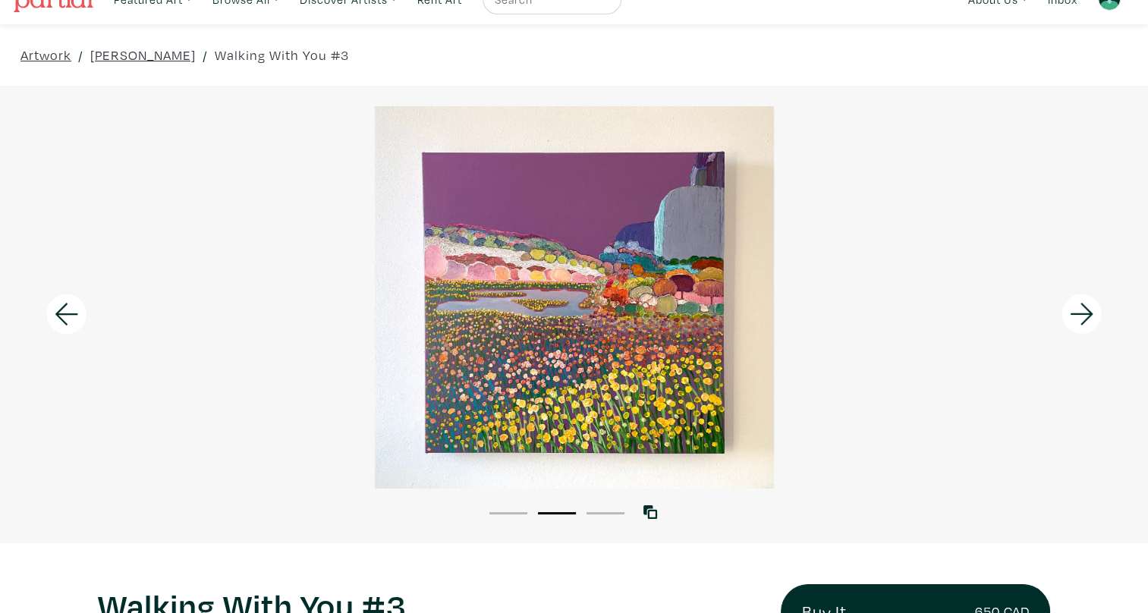
click at [1079, 321] on icon at bounding box center [1082, 314] width 52 height 41
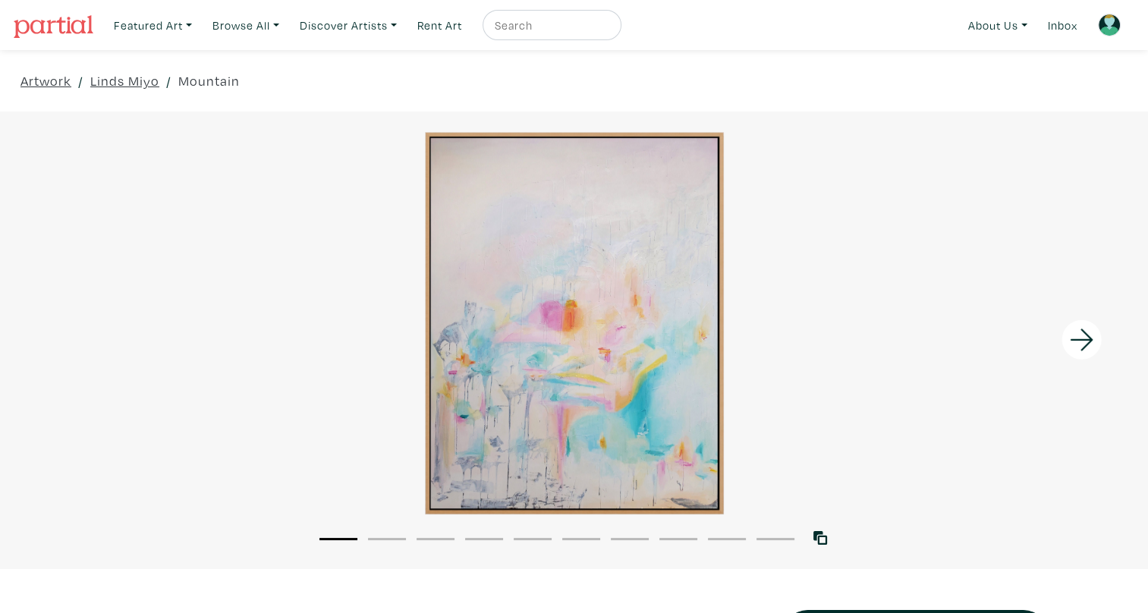
click at [1082, 350] on icon at bounding box center [1081, 340] width 23 height 22
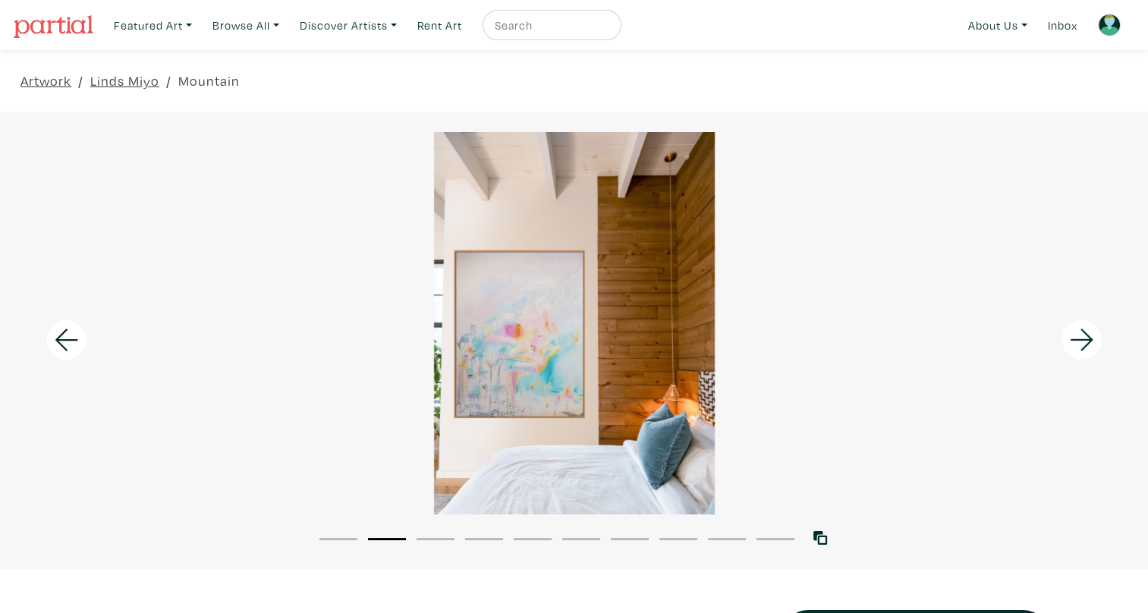
click at [1082, 350] on icon at bounding box center [1081, 340] width 23 height 22
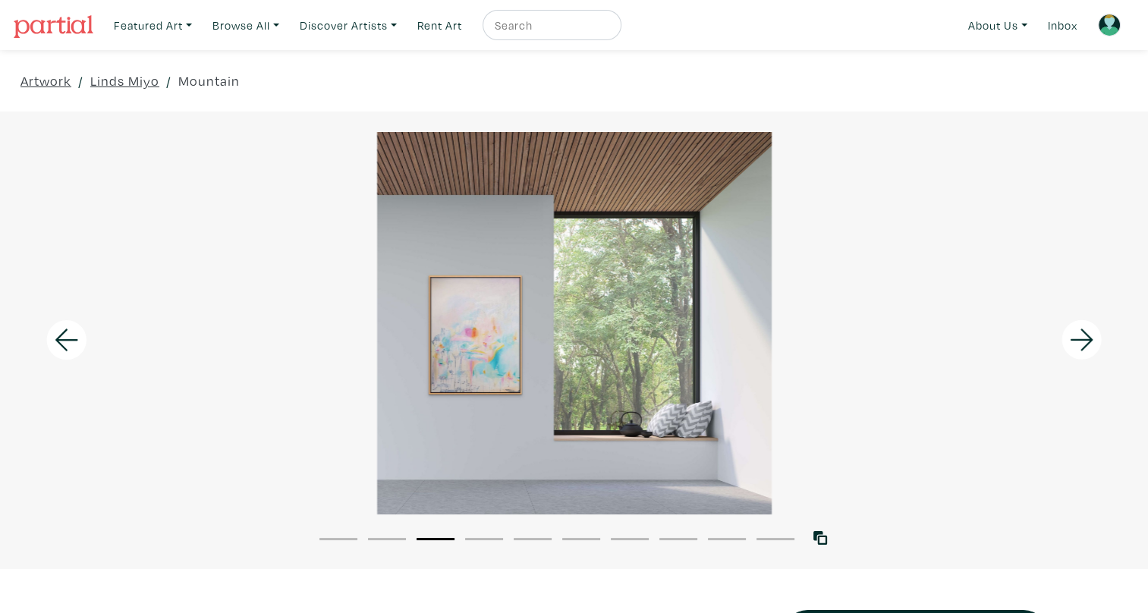
click at [1082, 350] on icon at bounding box center [1081, 340] width 23 height 22
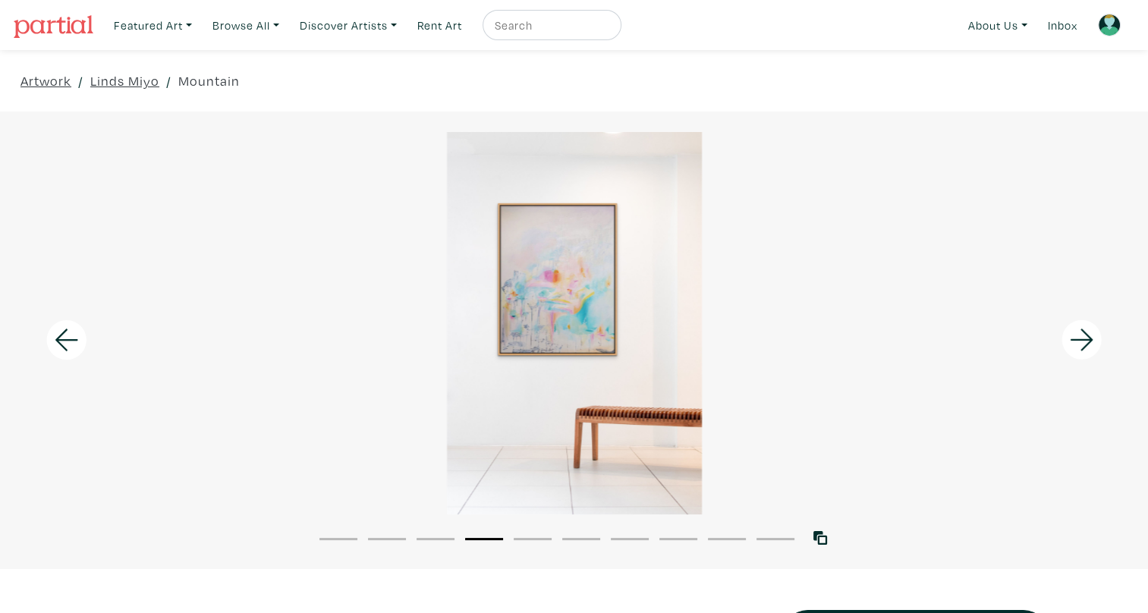
click at [1082, 350] on icon at bounding box center [1081, 340] width 23 height 22
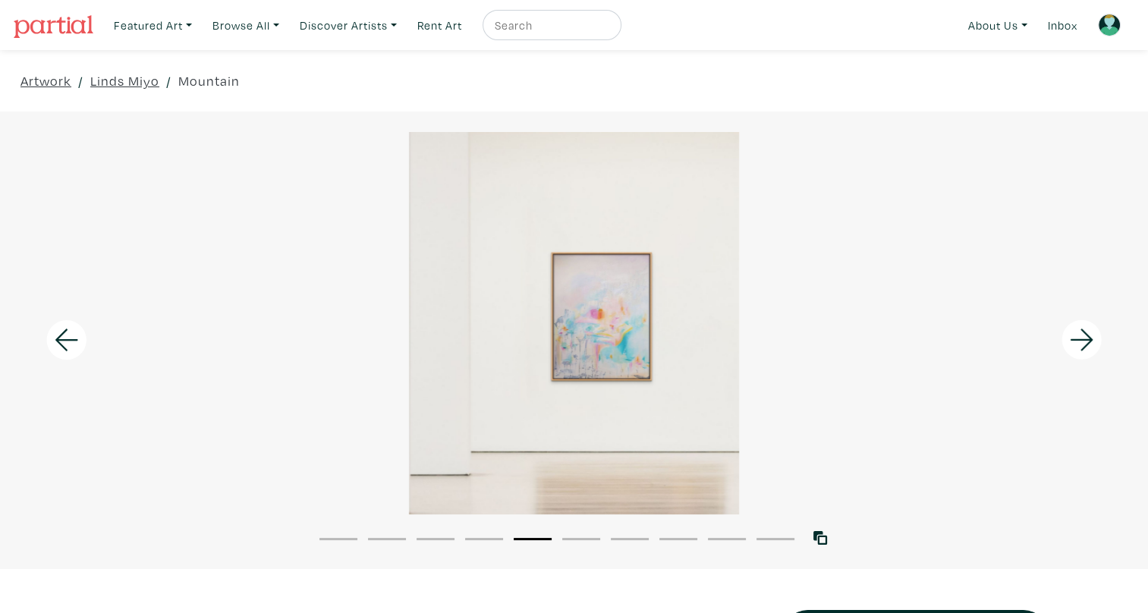
click at [1082, 350] on icon at bounding box center [1081, 340] width 23 height 22
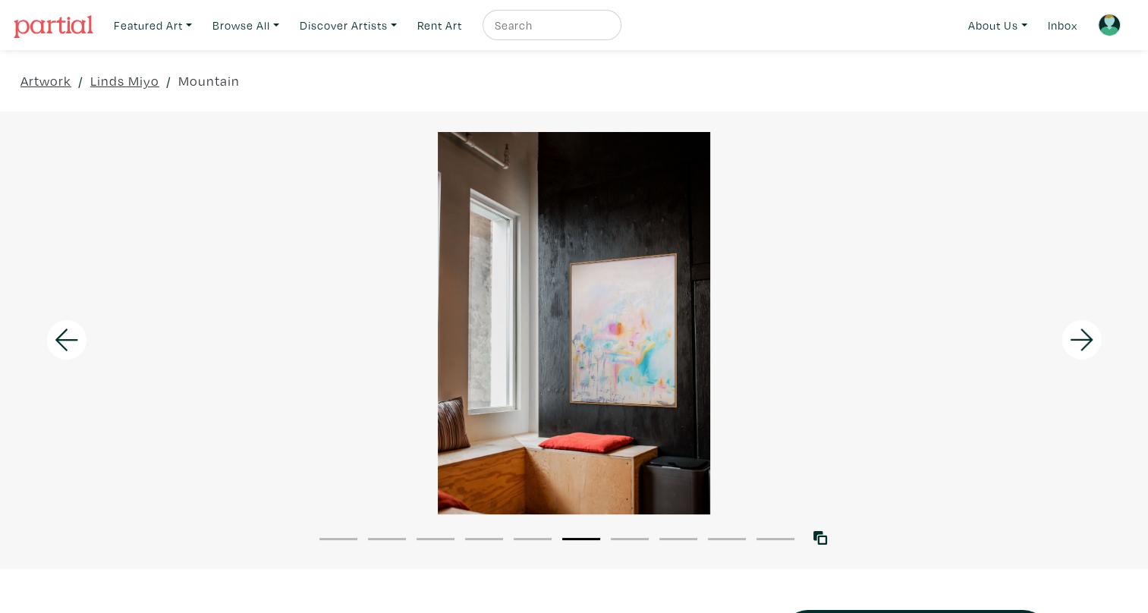
click at [1082, 350] on icon at bounding box center [1081, 340] width 23 height 22
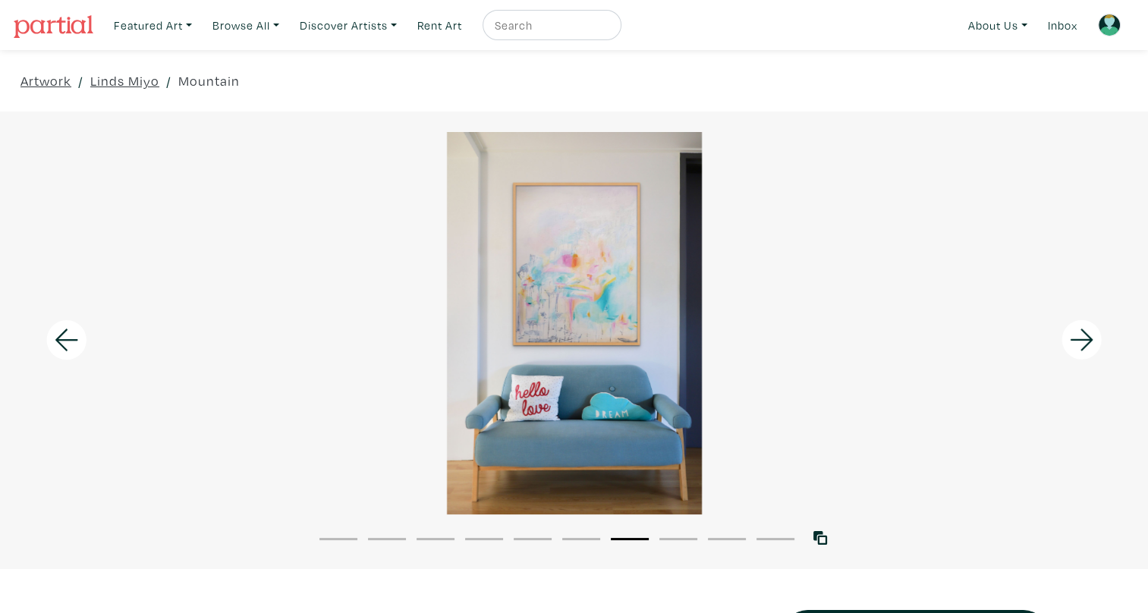
click at [1082, 350] on icon at bounding box center [1081, 340] width 23 height 22
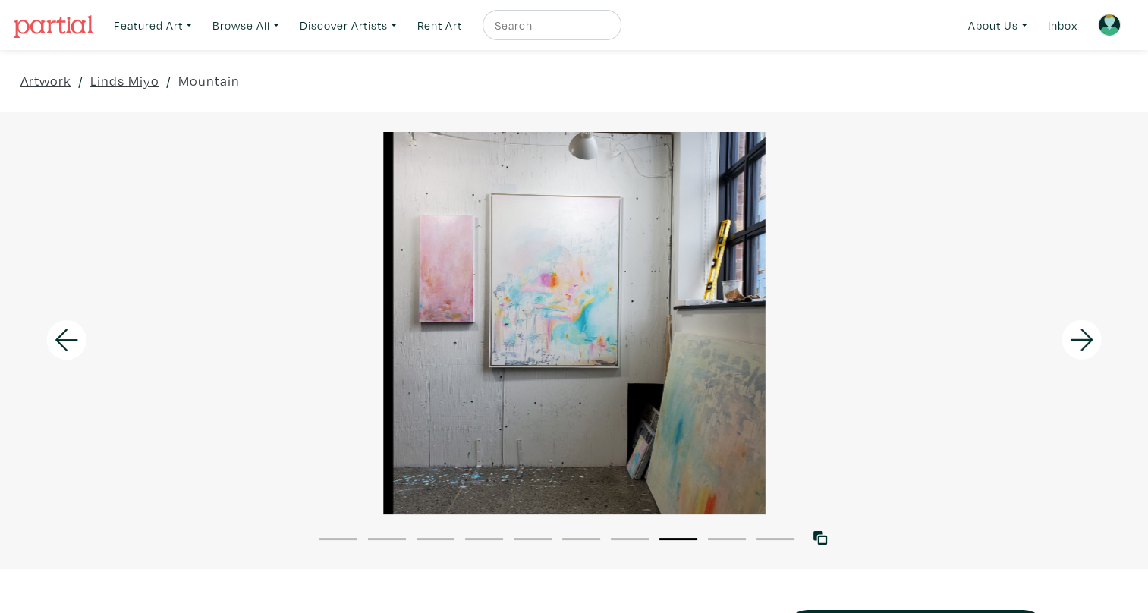
click at [1082, 350] on icon at bounding box center [1081, 340] width 23 height 22
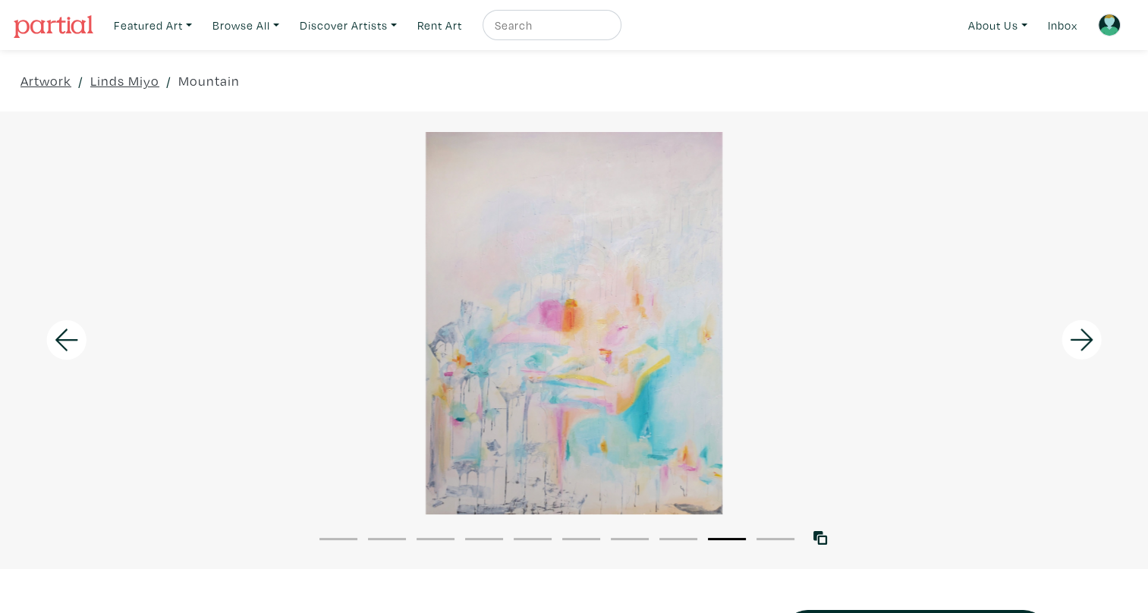
click at [1082, 350] on icon at bounding box center [1081, 340] width 23 height 22
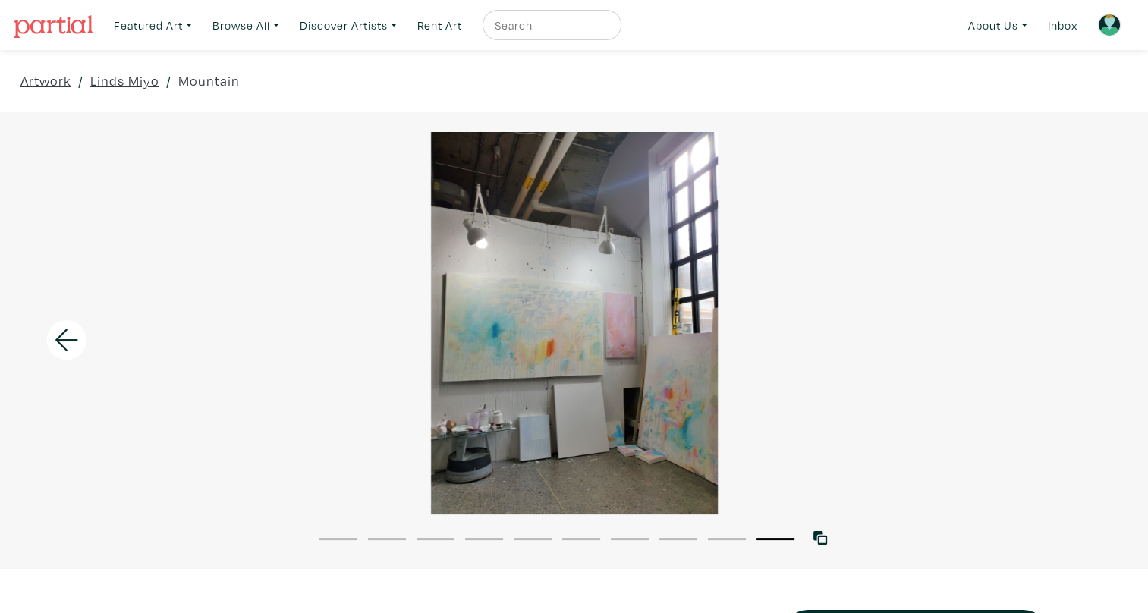
click at [1082, 350] on div at bounding box center [574, 323] width 1148 height 382
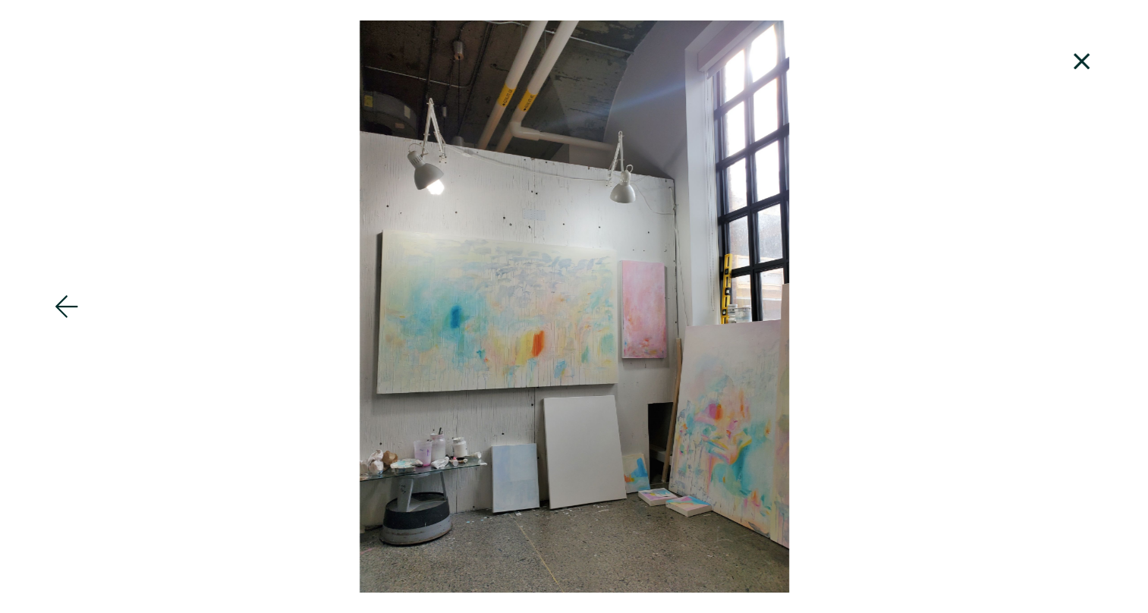
click at [1080, 55] on icon at bounding box center [1082, 61] width 52 height 41
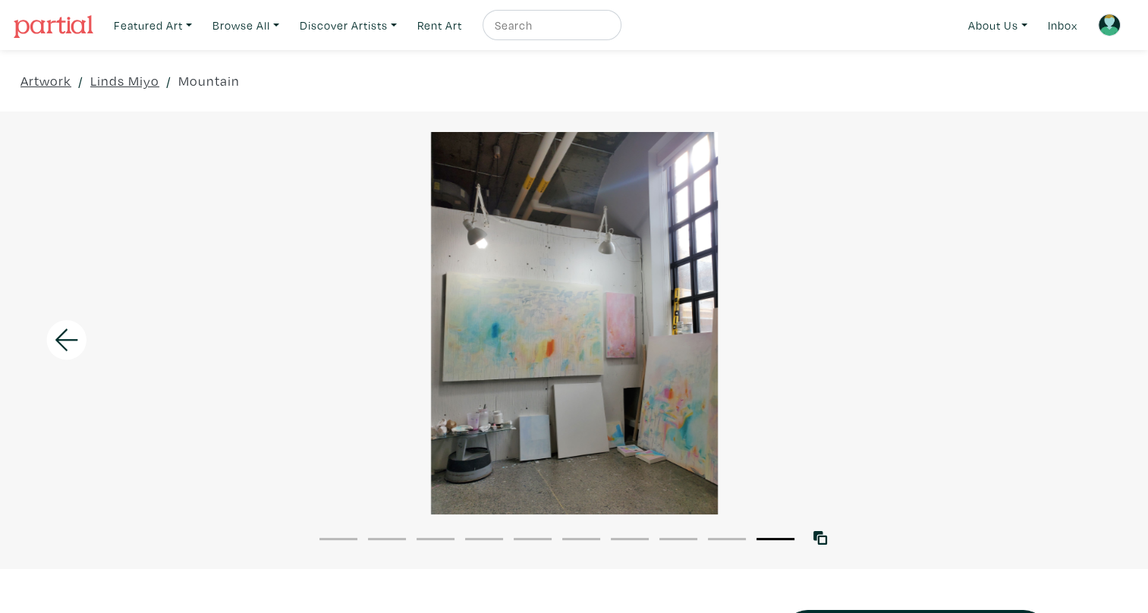
click at [60, 339] on icon at bounding box center [67, 339] width 52 height 41
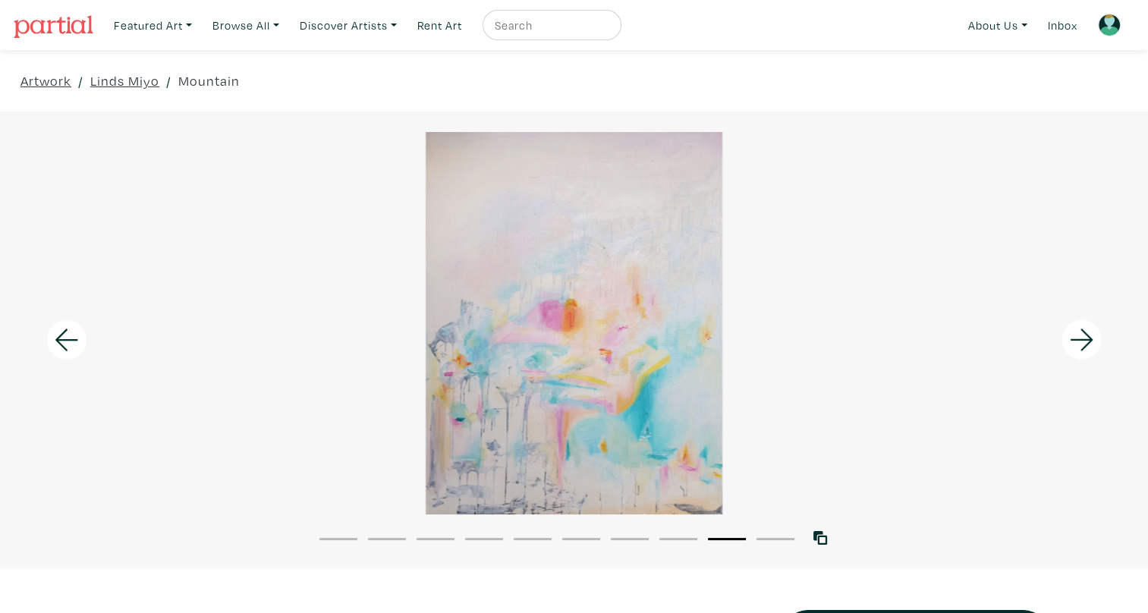
click at [60, 339] on icon at bounding box center [67, 339] width 52 height 41
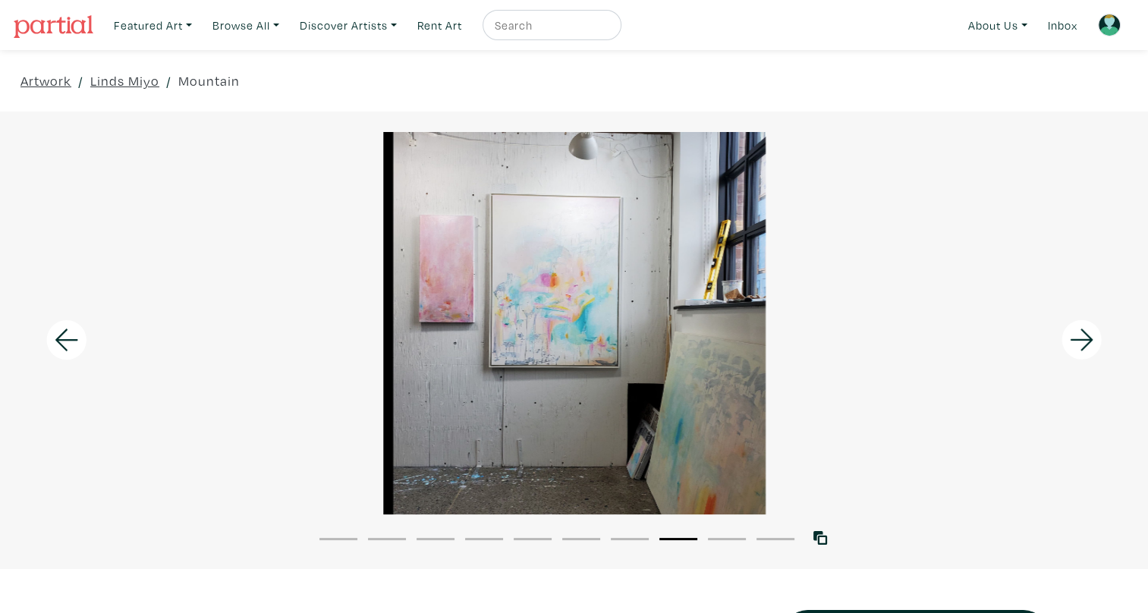
click at [66, 340] on icon at bounding box center [66, 340] width 23 height 22
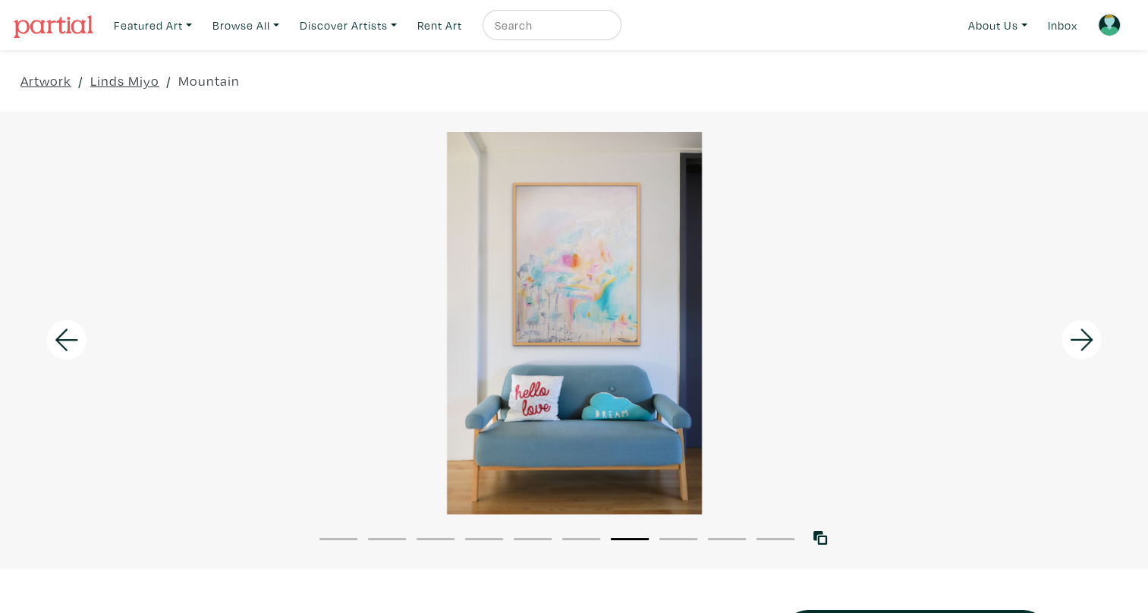
click at [65, 333] on icon at bounding box center [67, 339] width 52 height 41
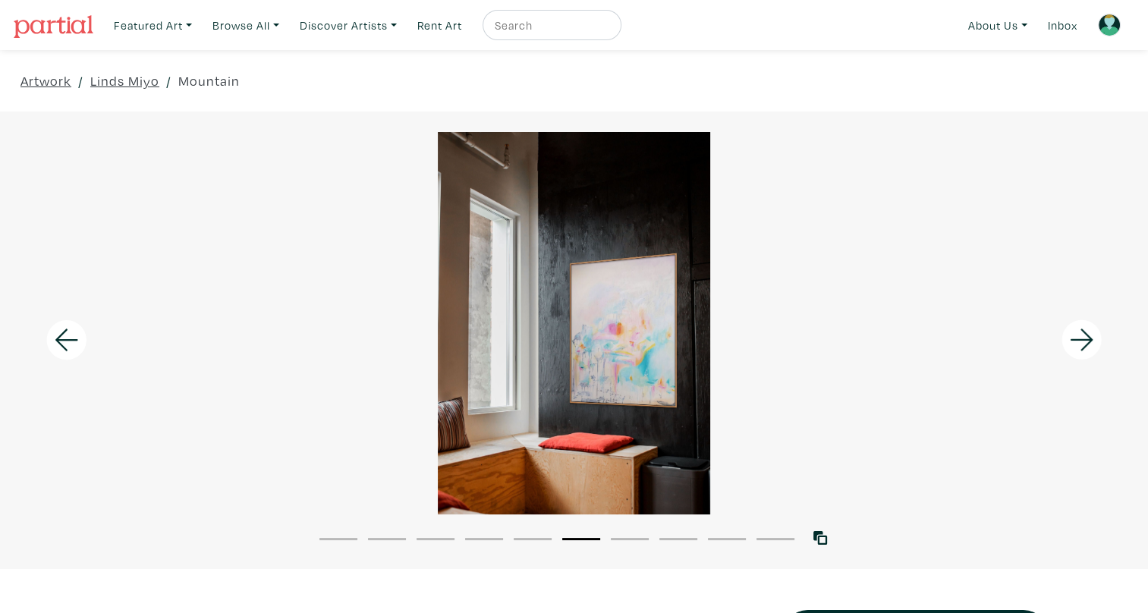
click at [65, 333] on icon at bounding box center [67, 339] width 52 height 41
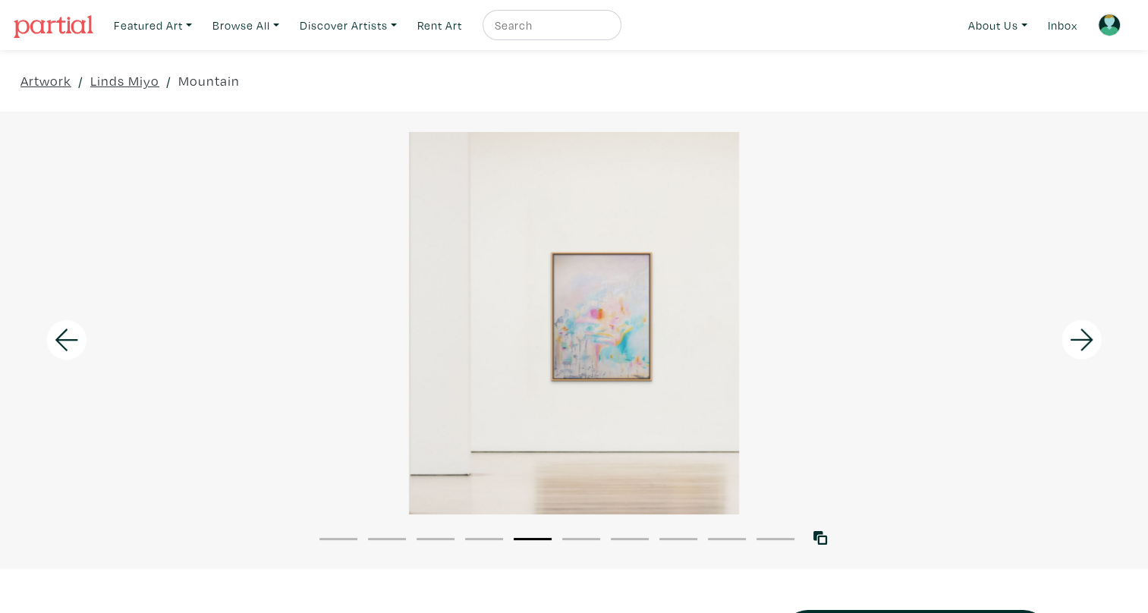
click at [65, 333] on icon at bounding box center [67, 339] width 52 height 41
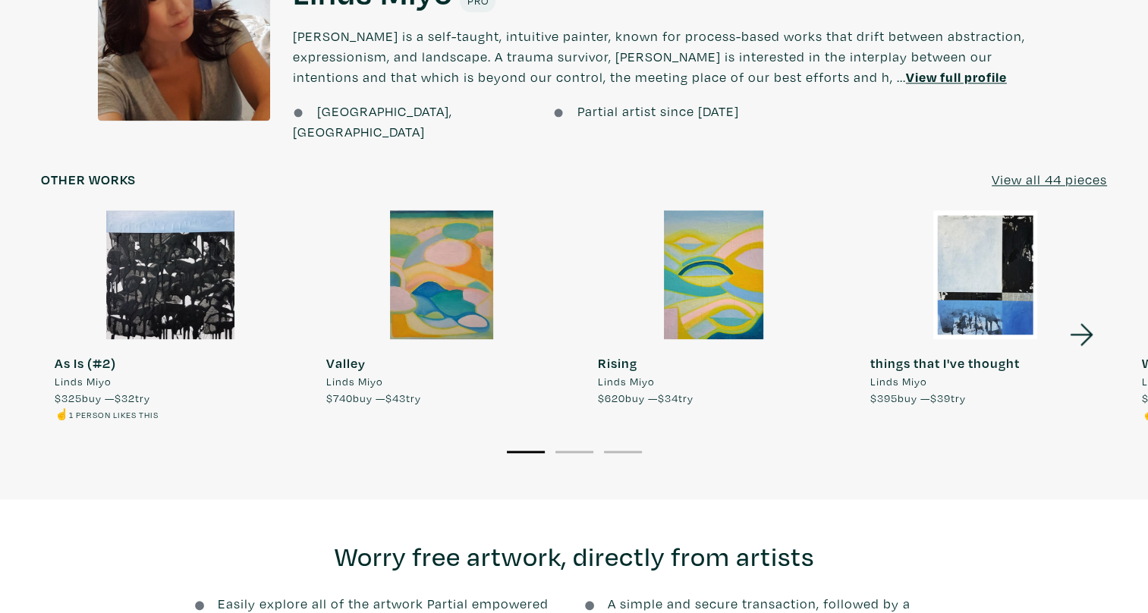
scroll to position [1833, 0]
click at [1085, 322] on icon at bounding box center [1081, 333] width 23 height 22
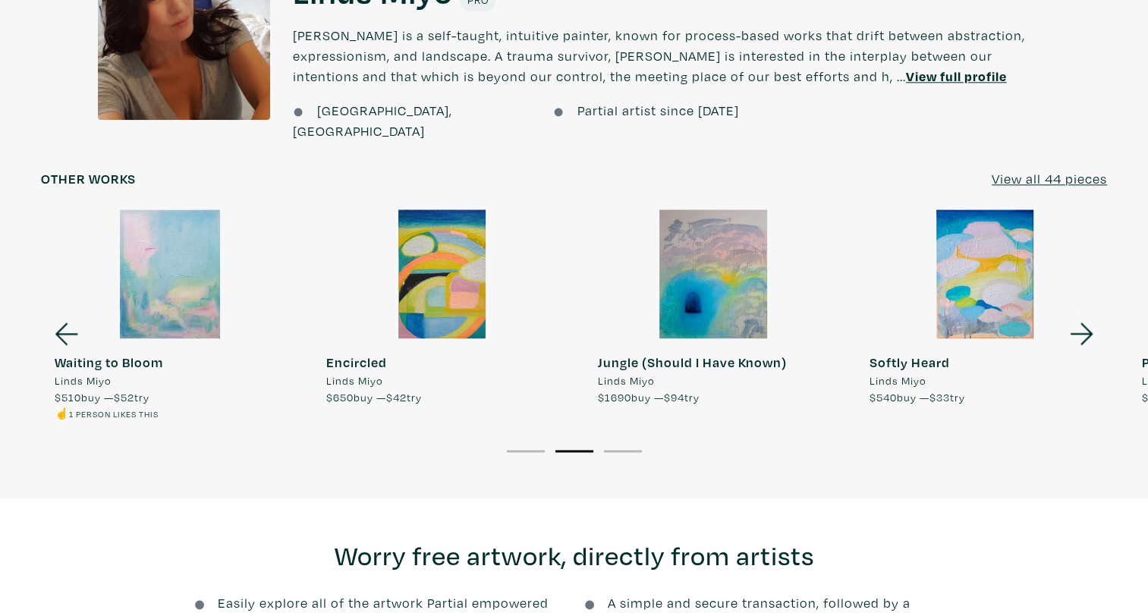
click at [1085, 322] on icon at bounding box center [1081, 333] width 23 height 22
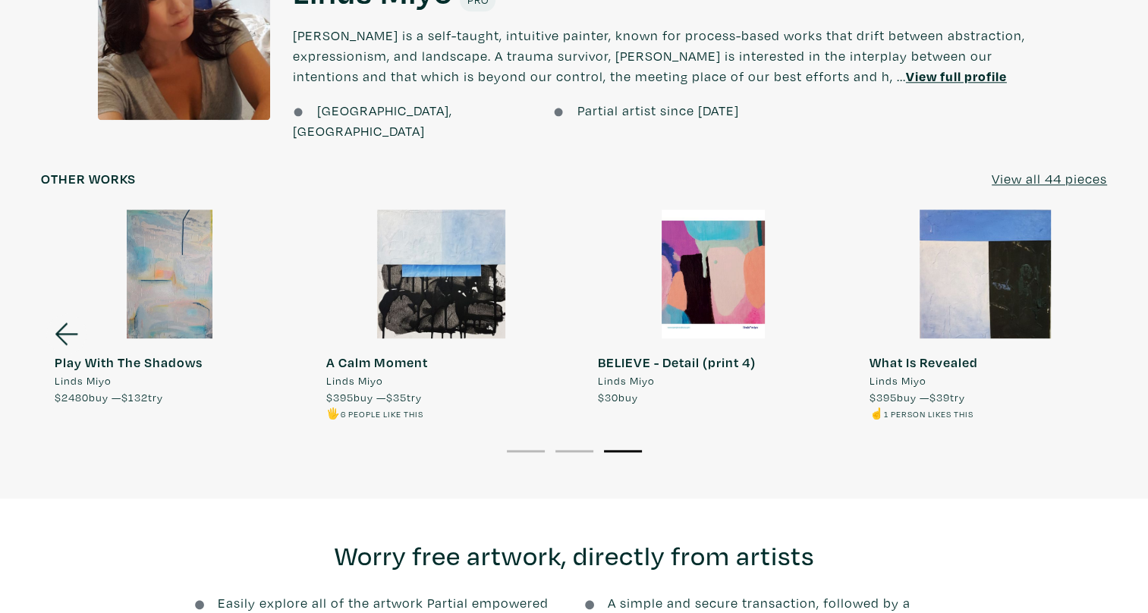
drag, startPoint x: 1085, startPoint y: 318, endPoint x: 928, endPoint y: 460, distance: 211.6
click at [928, 460] on div "About the artist About the artist Linds Miyo Linds Miyo Pro Linds Miyo is a sel…" at bounding box center [574, 203] width 1148 height 592
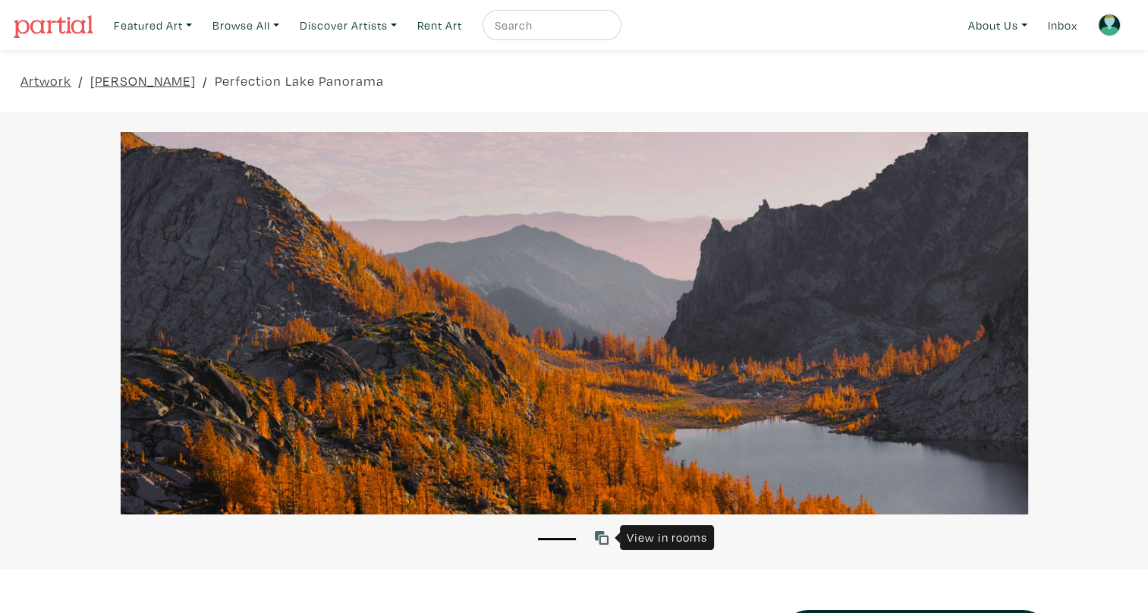
click at [605, 535] on icon at bounding box center [602, 538] width 14 height 14
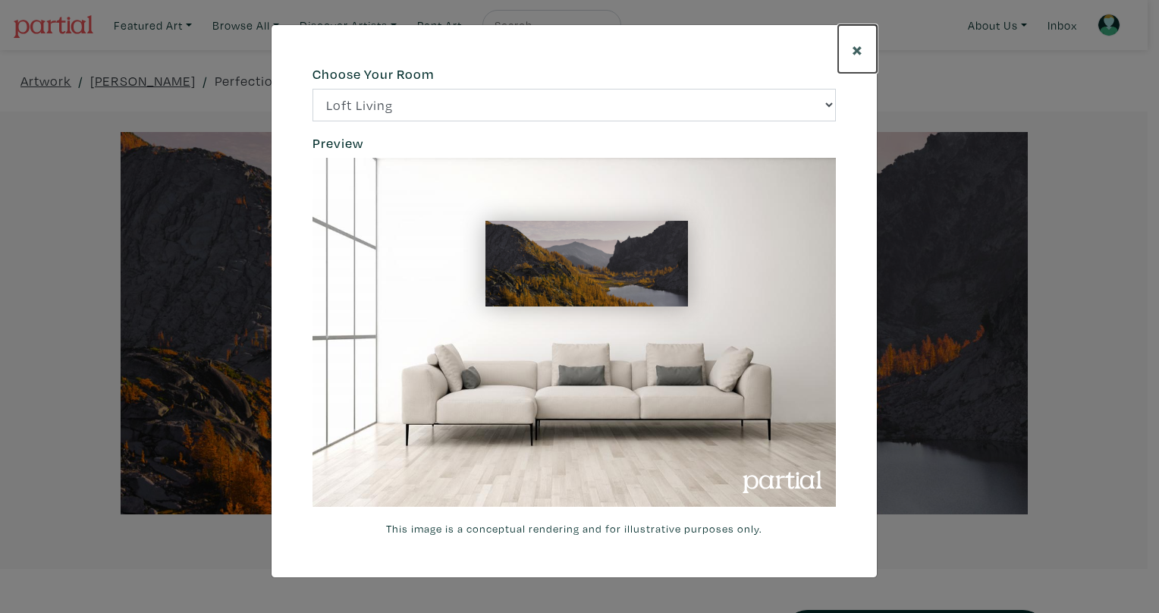
click at [847, 43] on button "×" at bounding box center [857, 49] width 39 height 48
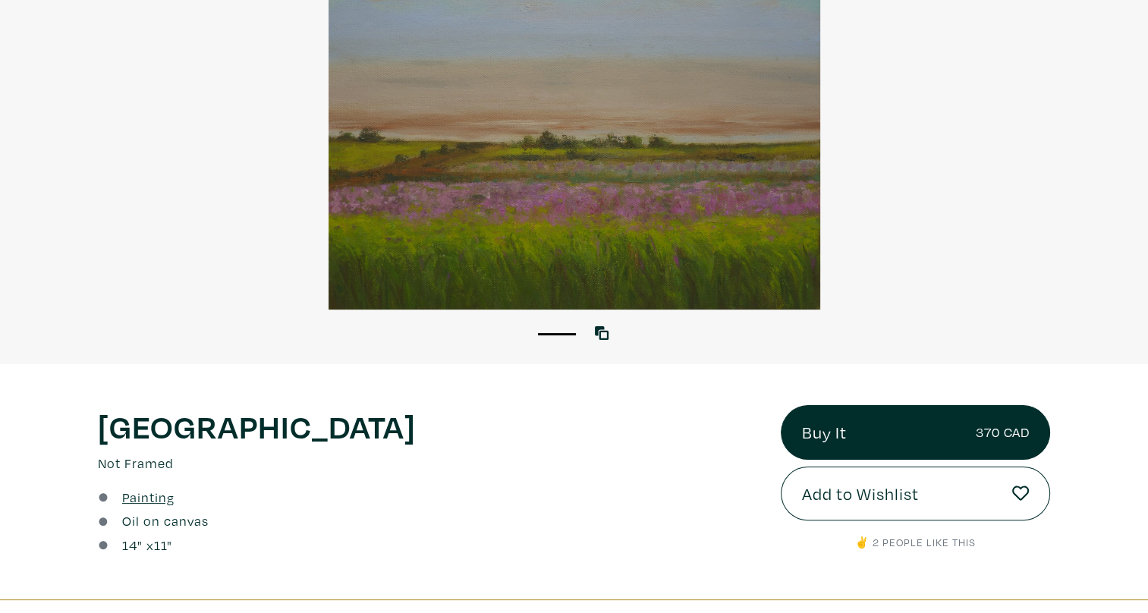
scroll to position [209, 0]
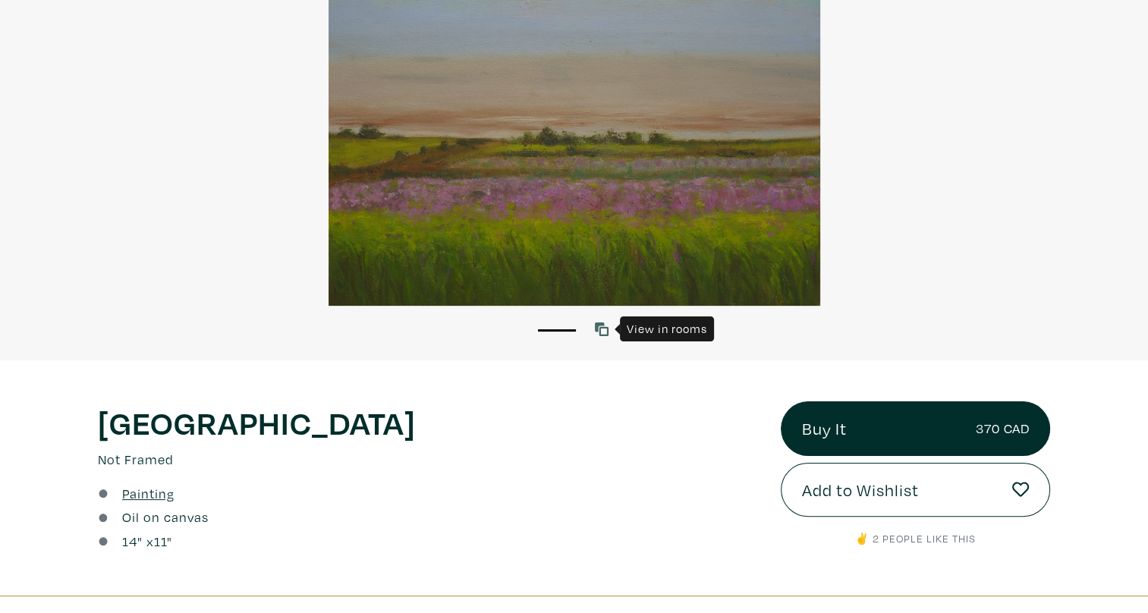
click at [605, 332] on icon at bounding box center [602, 329] width 14 height 14
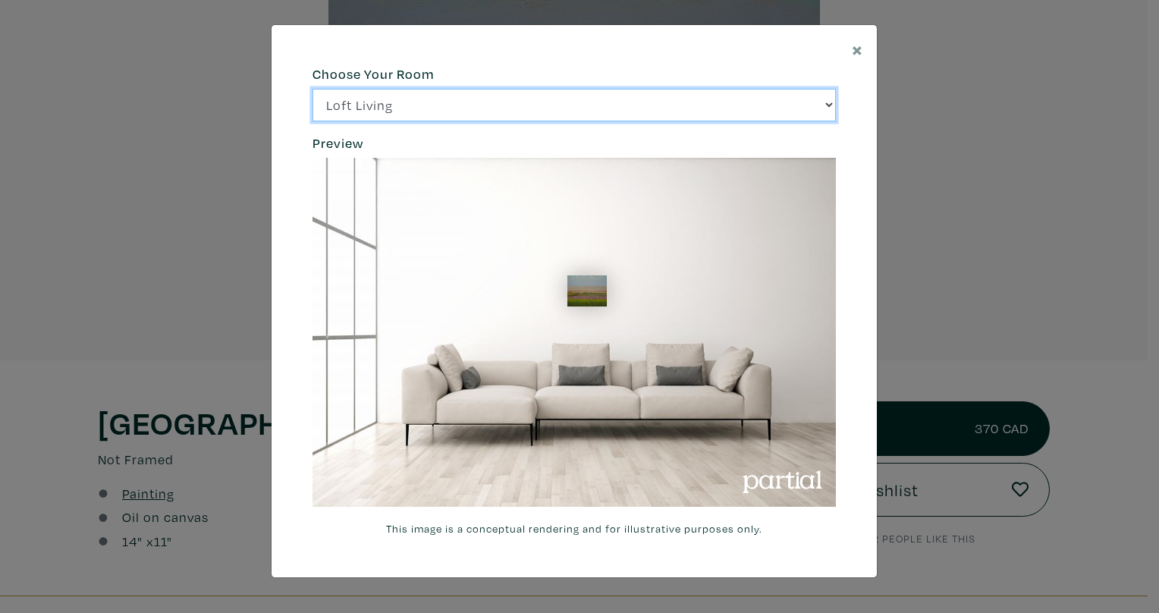
click at [759, 102] on select "Loft Living Bright Bedroom City Office Gallery Space Modern Lounge" at bounding box center [574, 105] width 523 height 33
click at [313, 89] on select "Loft Living Bright Bedroom City Office Gallery Space Modern Lounge" at bounding box center [574, 105] width 523 height 33
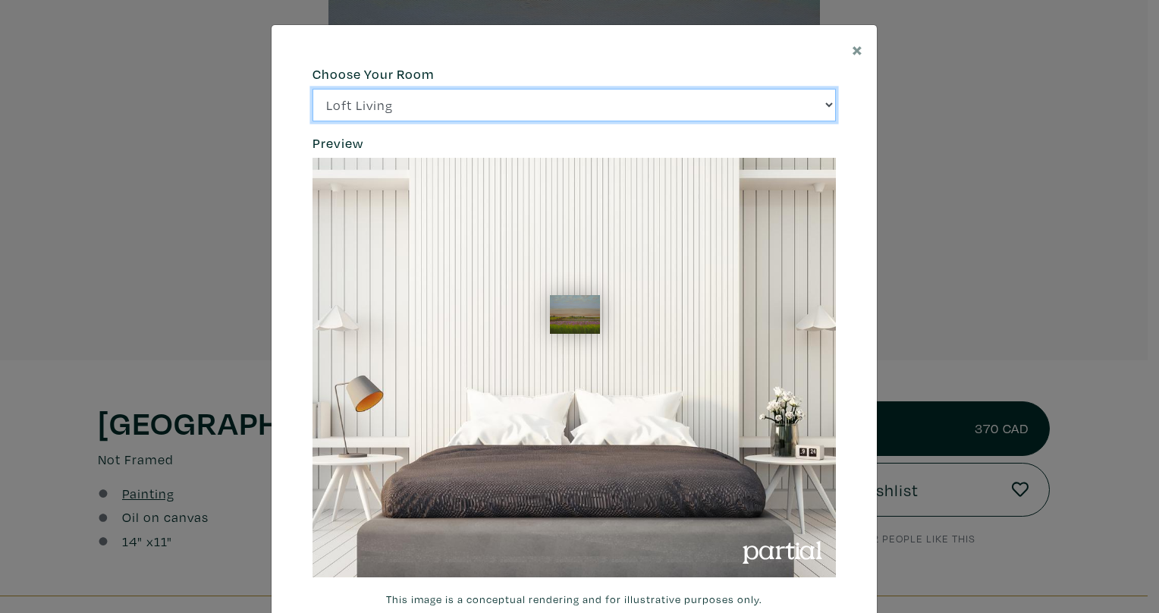
click at [495, 108] on select "Loft Living Bright Bedroom City Office Gallery Space Modern Lounge" at bounding box center [574, 105] width 523 height 33
select select "/thumb/phpThumb.php?src=https%3A%2F%2Flabs.partial.gallery%2Fprojects%2Frenderi…"
click at [313, 89] on select "Loft Living Bright Bedroom City Office Gallery Space Modern Lounge" at bounding box center [574, 105] width 523 height 33
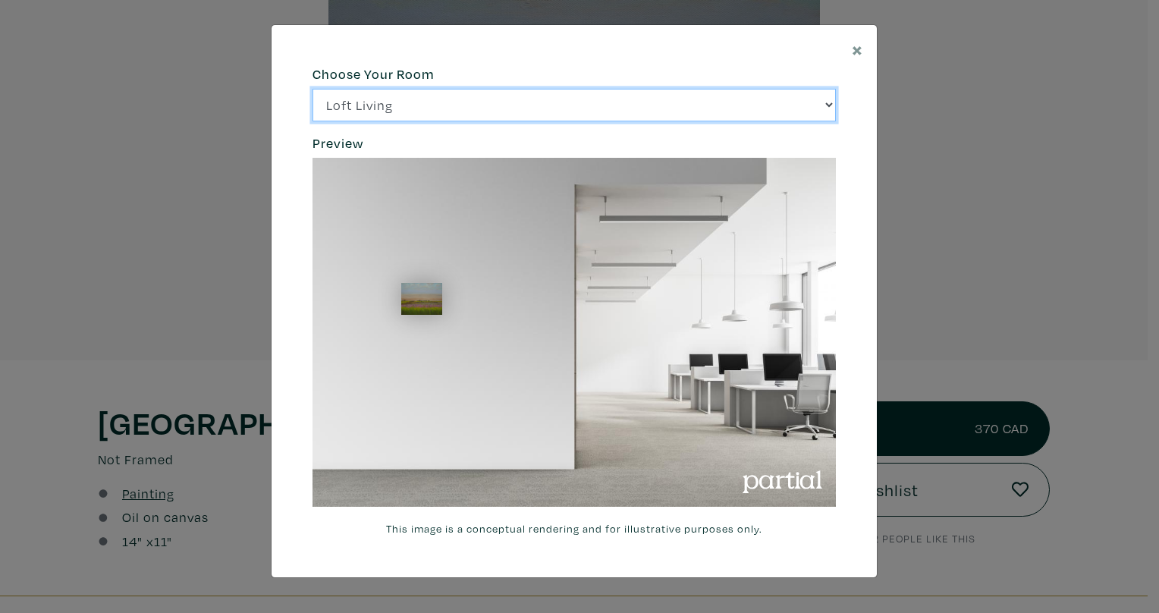
click at [479, 105] on select "Loft Living Bright Bedroom City Office Gallery Space Modern Lounge" at bounding box center [574, 105] width 523 height 33
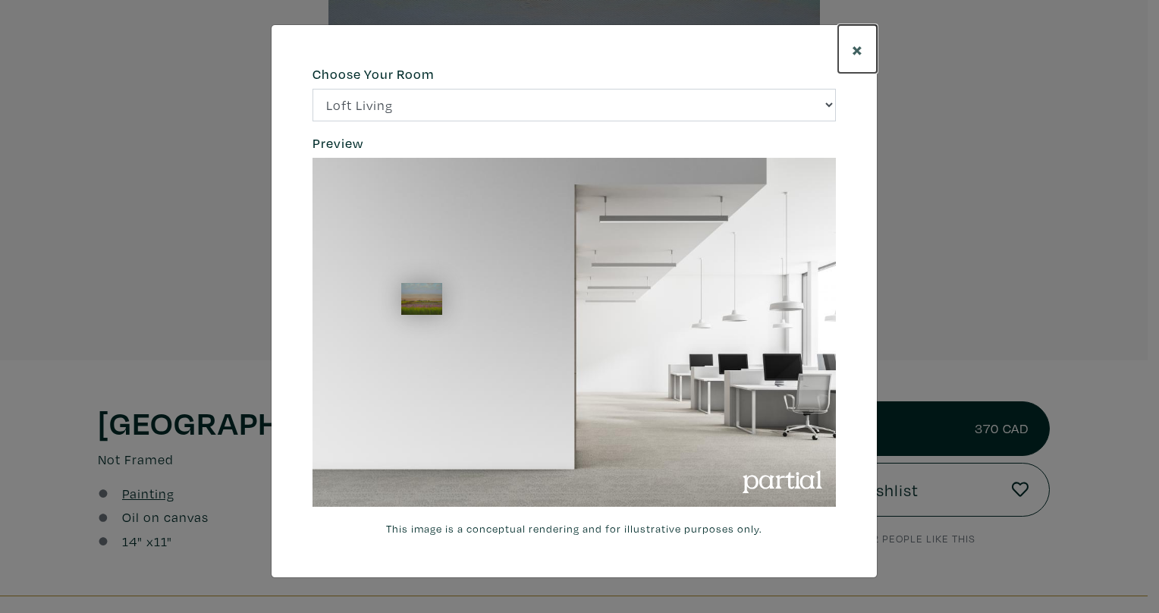
click at [855, 49] on span "×" at bounding box center [857, 49] width 11 height 27
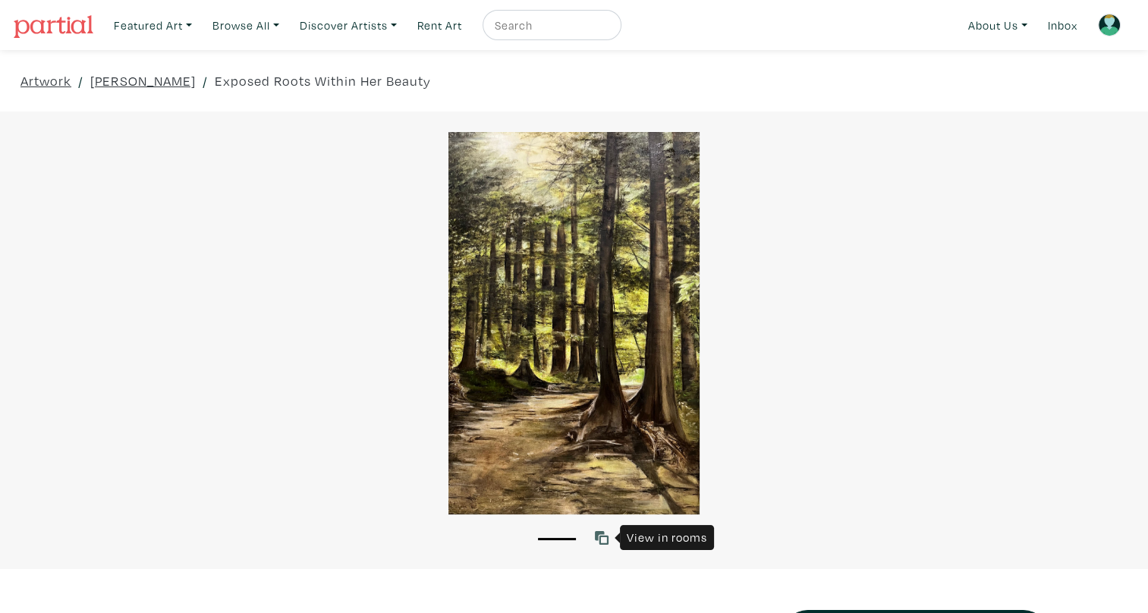
click at [601, 539] on icon at bounding box center [602, 538] width 14 height 14
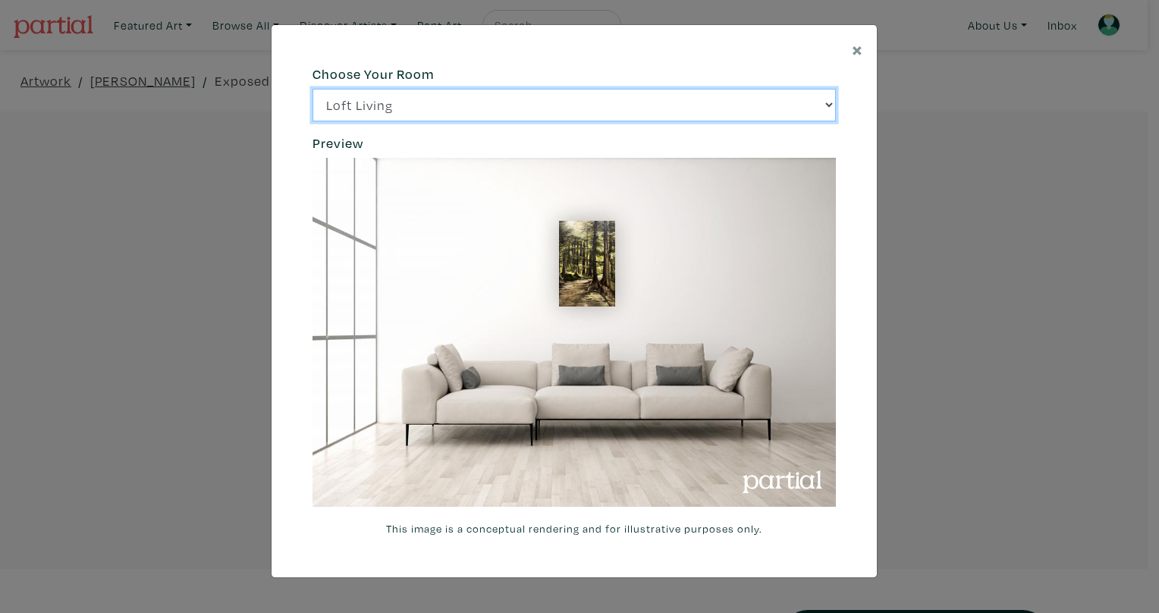
click at [652, 110] on select "Loft Living Bright Bedroom City Office Gallery Space Modern Lounge" at bounding box center [574, 105] width 523 height 33
click at [313, 89] on select "Loft Living Bright Bedroom City Office Gallery Space Modern Lounge" at bounding box center [574, 105] width 523 height 33
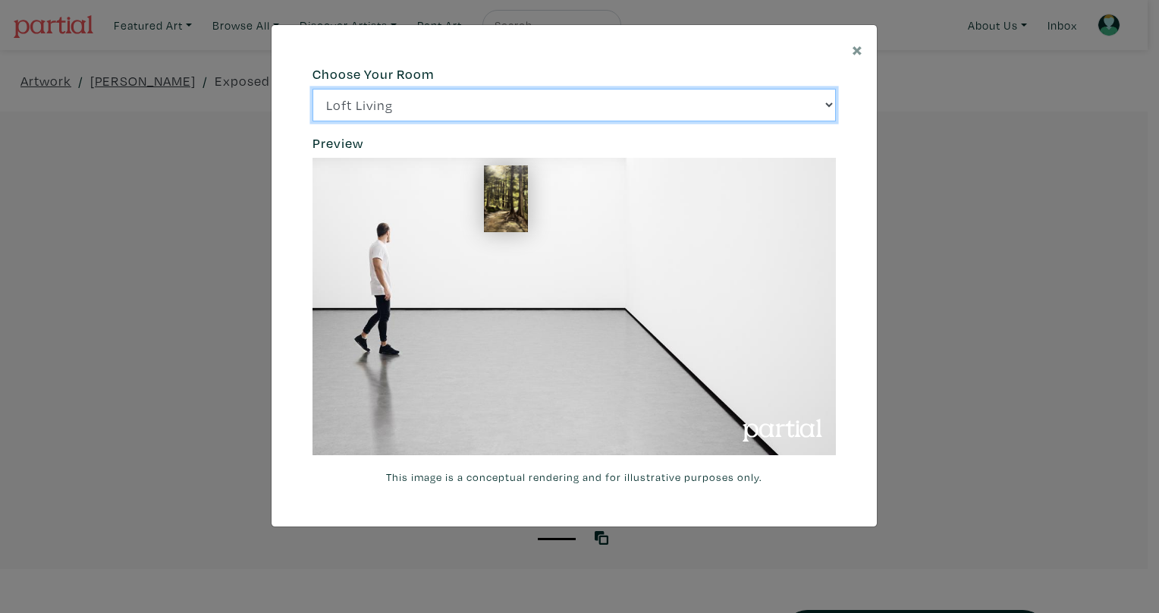
click at [607, 108] on select "Loft Living Bright Bedroom City Office Gallery Space Modern Lounge" at bounding box center [574, 105] width 523 height 33
select select "/thumb/phpThumb.php?src=https%3A%2F%[DOMAIN_NAME]%2Fprojects%2Frendering%2Fimag…"
click at [313, 89] on select "Loft Living Bright Bedroom City Office Gallery Space Modern Lounge" at bounding box center [574, 105] width 523 height 33
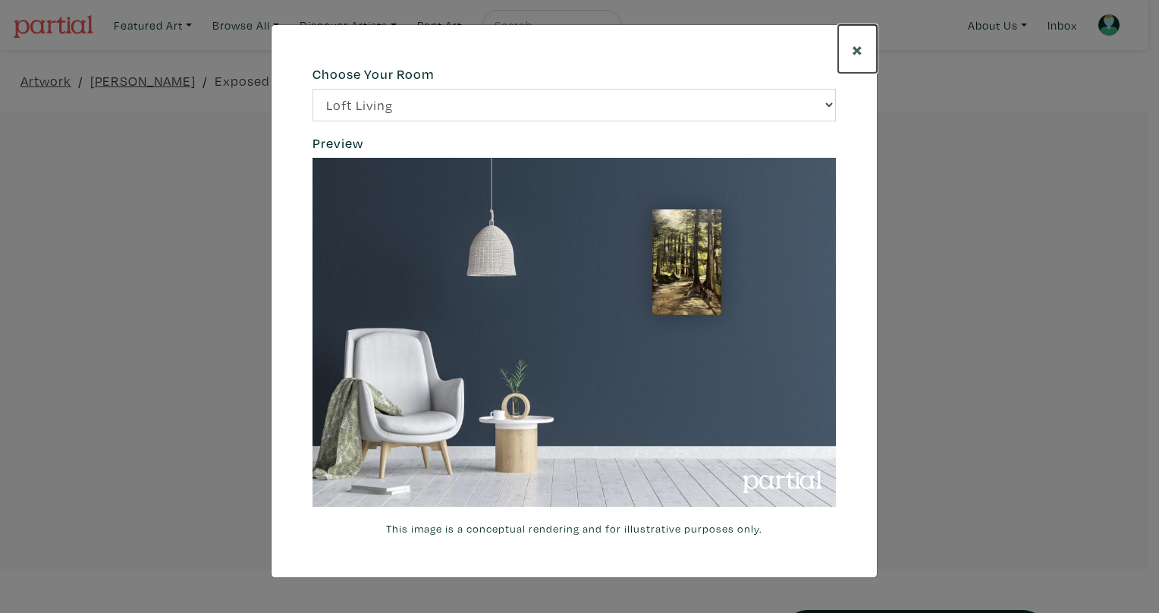
click at [862, 51] on span "×" at bounding box center [857, 49] width 11 height 27
